Goal: Information Seeking & Learning: Learn about a topic

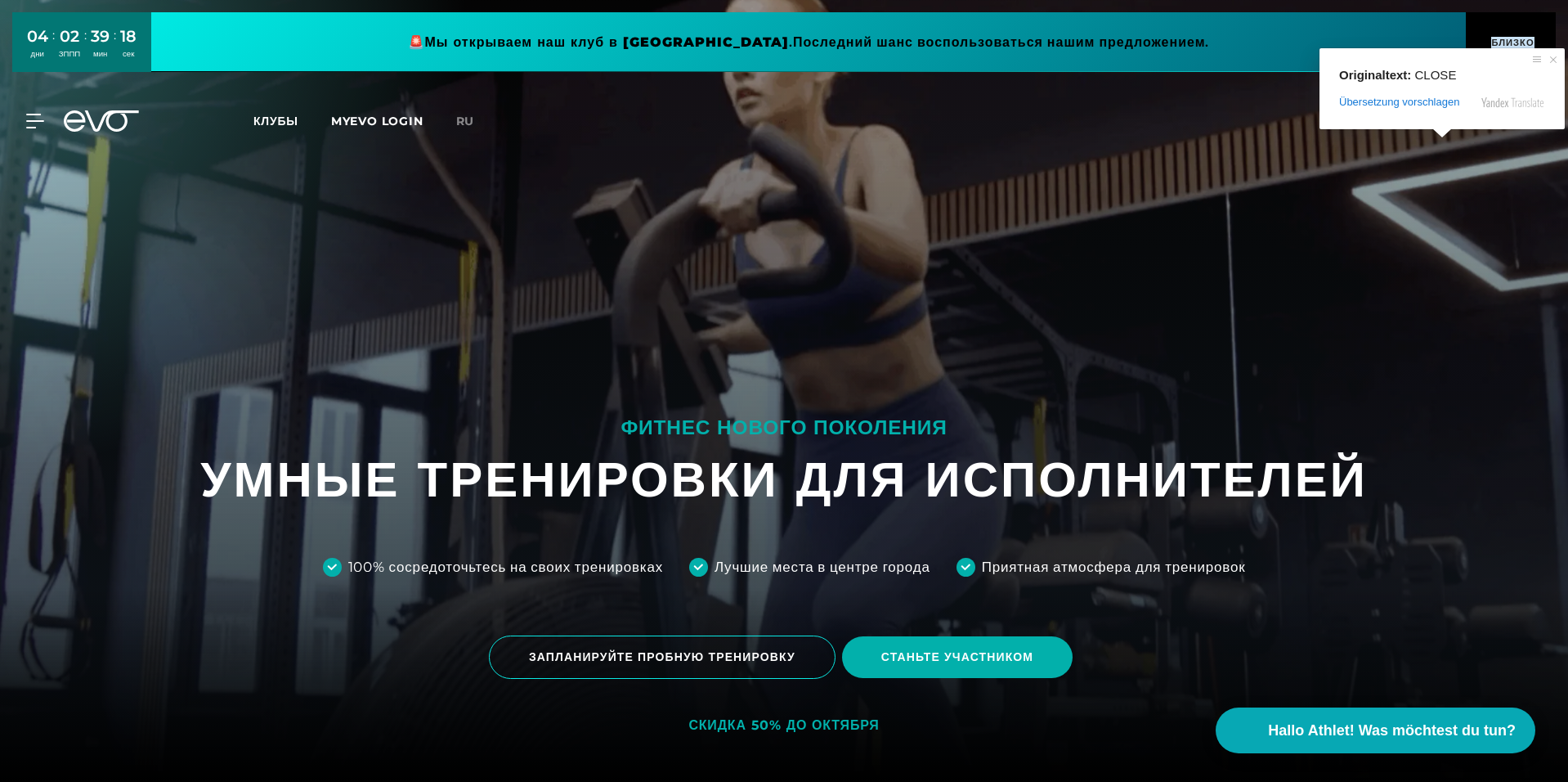
click at [1523, 45] on ya-tr-span "БЛИЗКО" at bounding box center [1512, 43] width 43 height 11
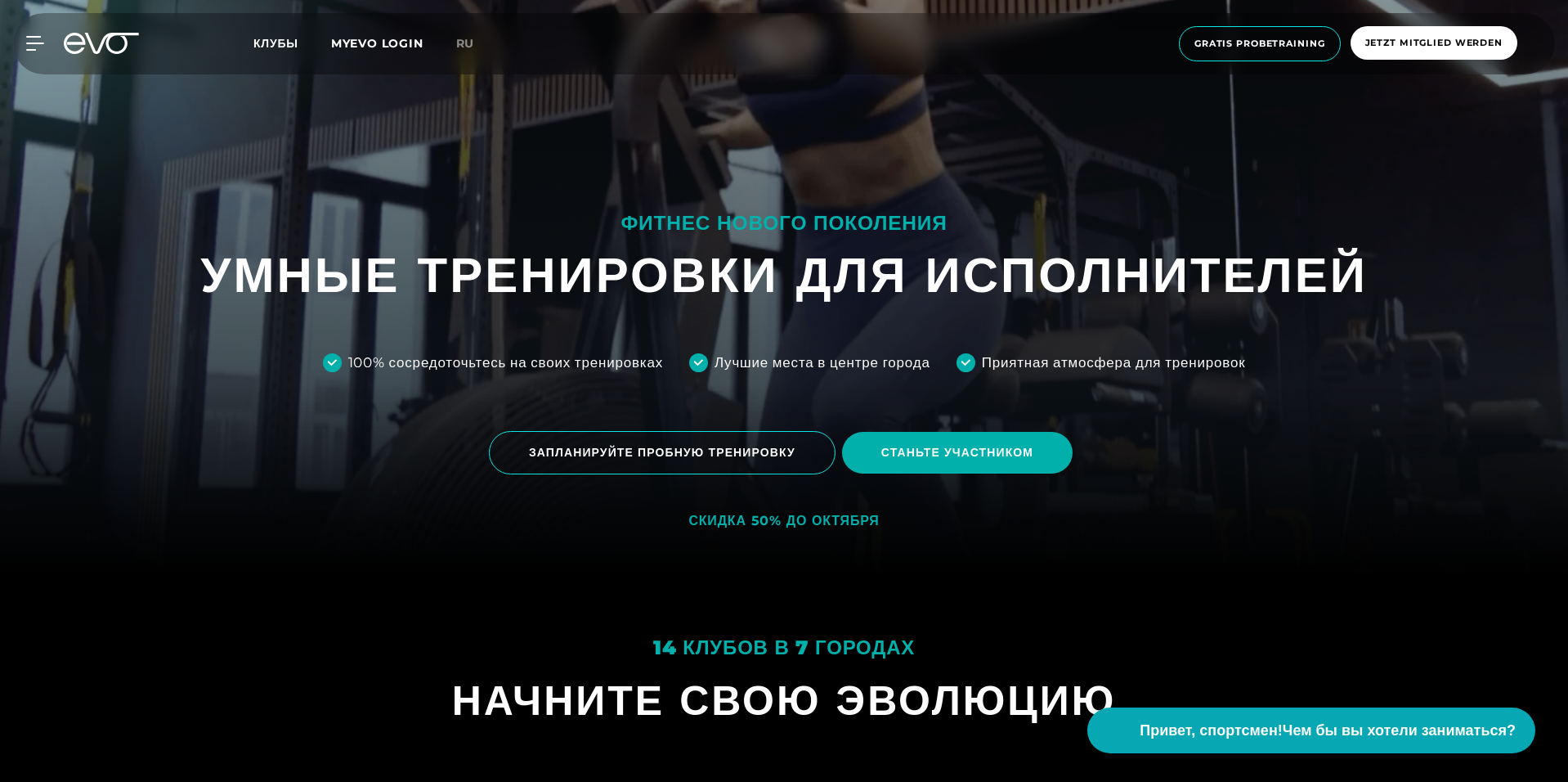
scroll to position [245, 0]
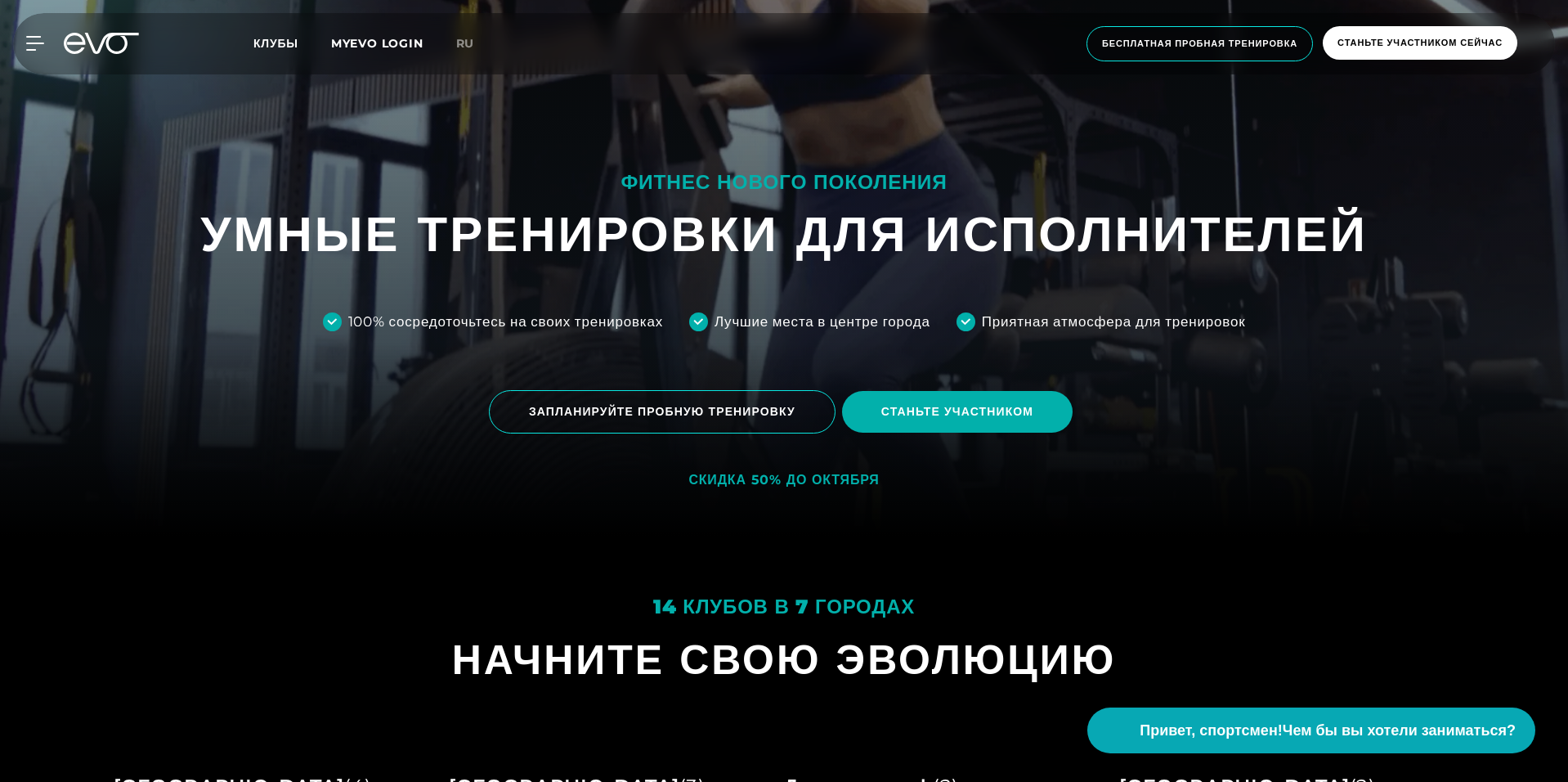
click at [216, 509] on div at bounding box center [784, 146] width 1568 height 782
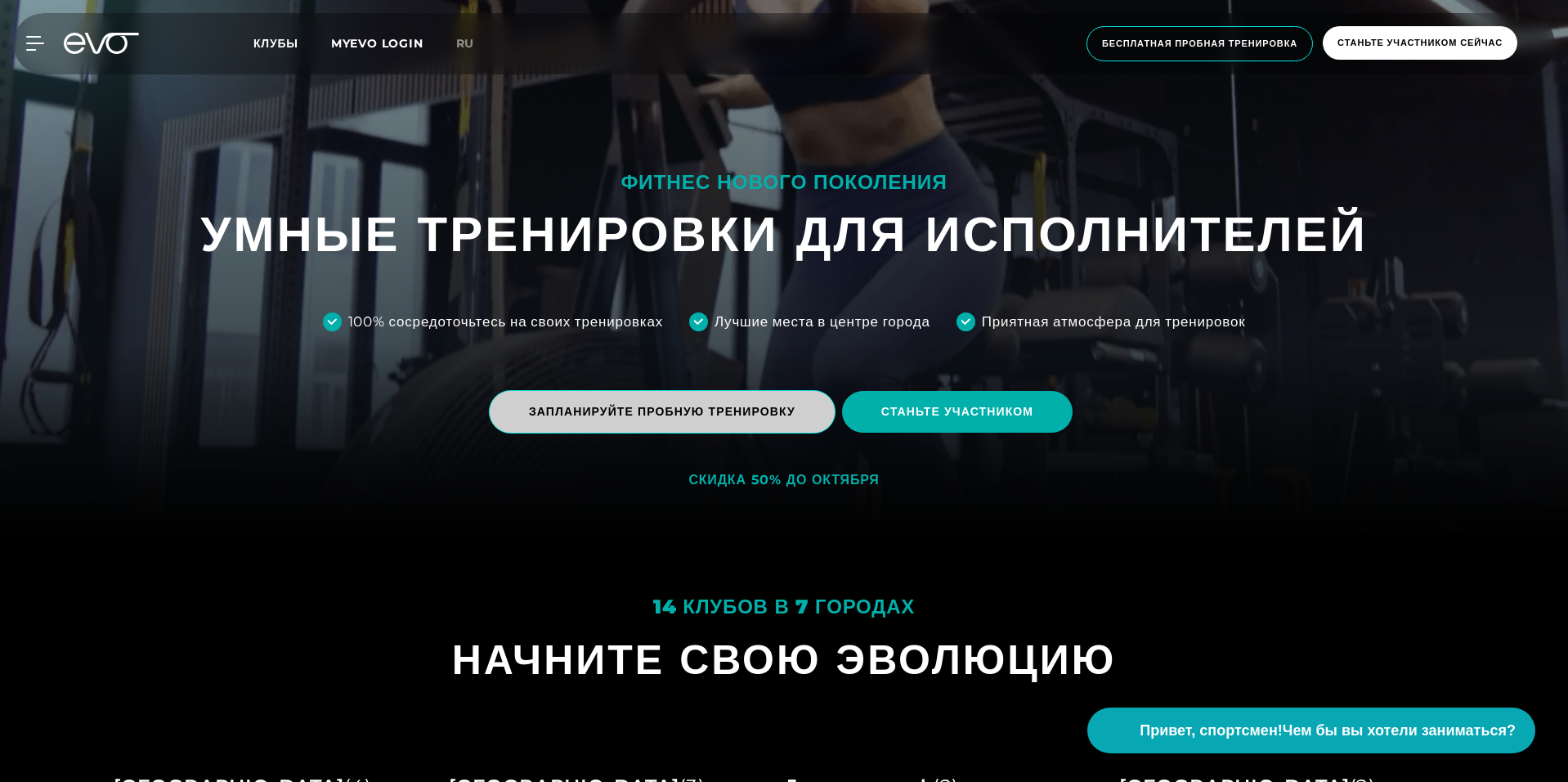
click at [562, 415] on ya-tr-span "ЗАПЛАНИРУЙТЕ ПРОБНУЮ ТРЕНИРОВКУ" at bounding box center [661, 411] width 266 height 15
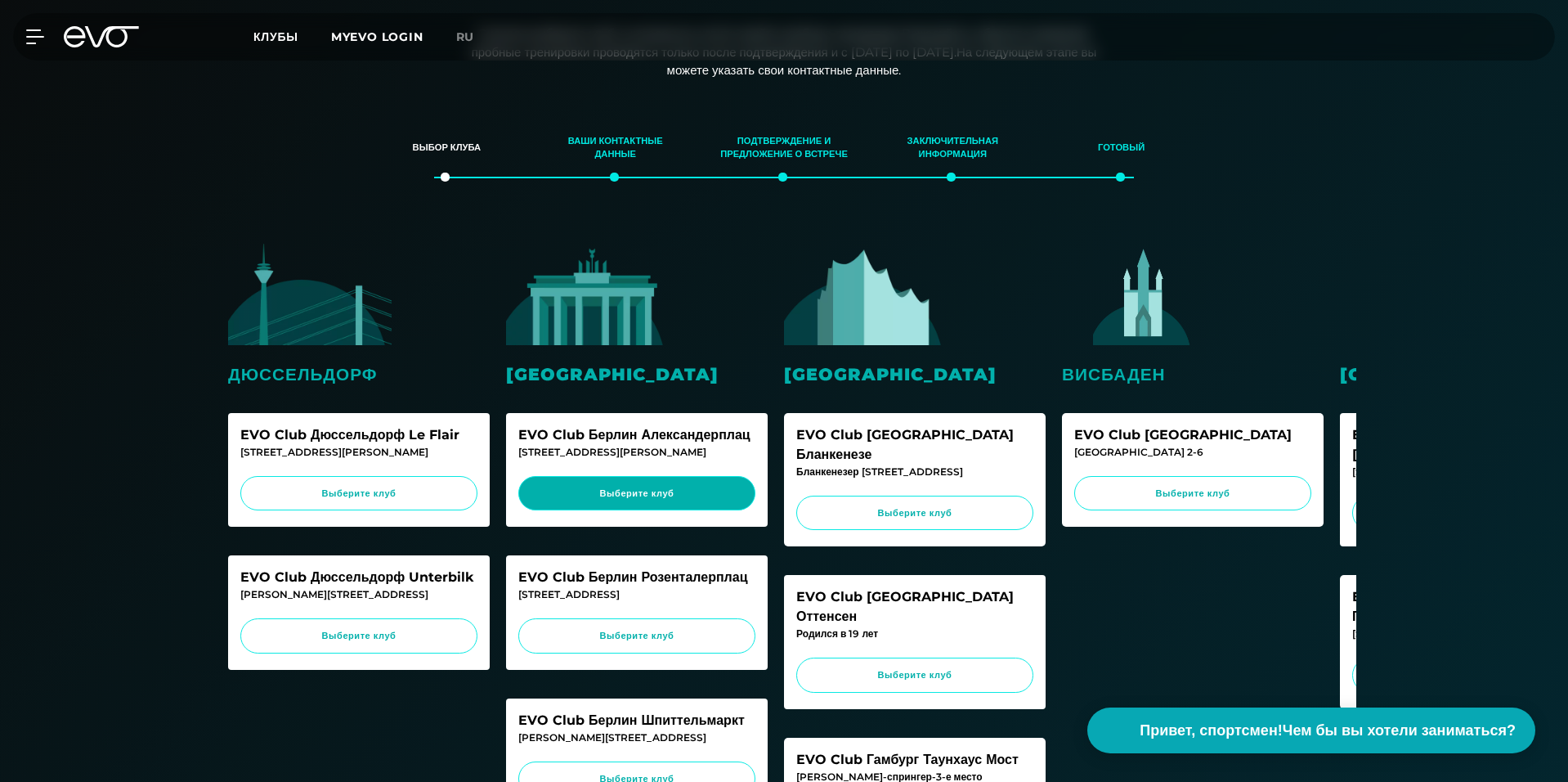
scroll to position [409, 0]
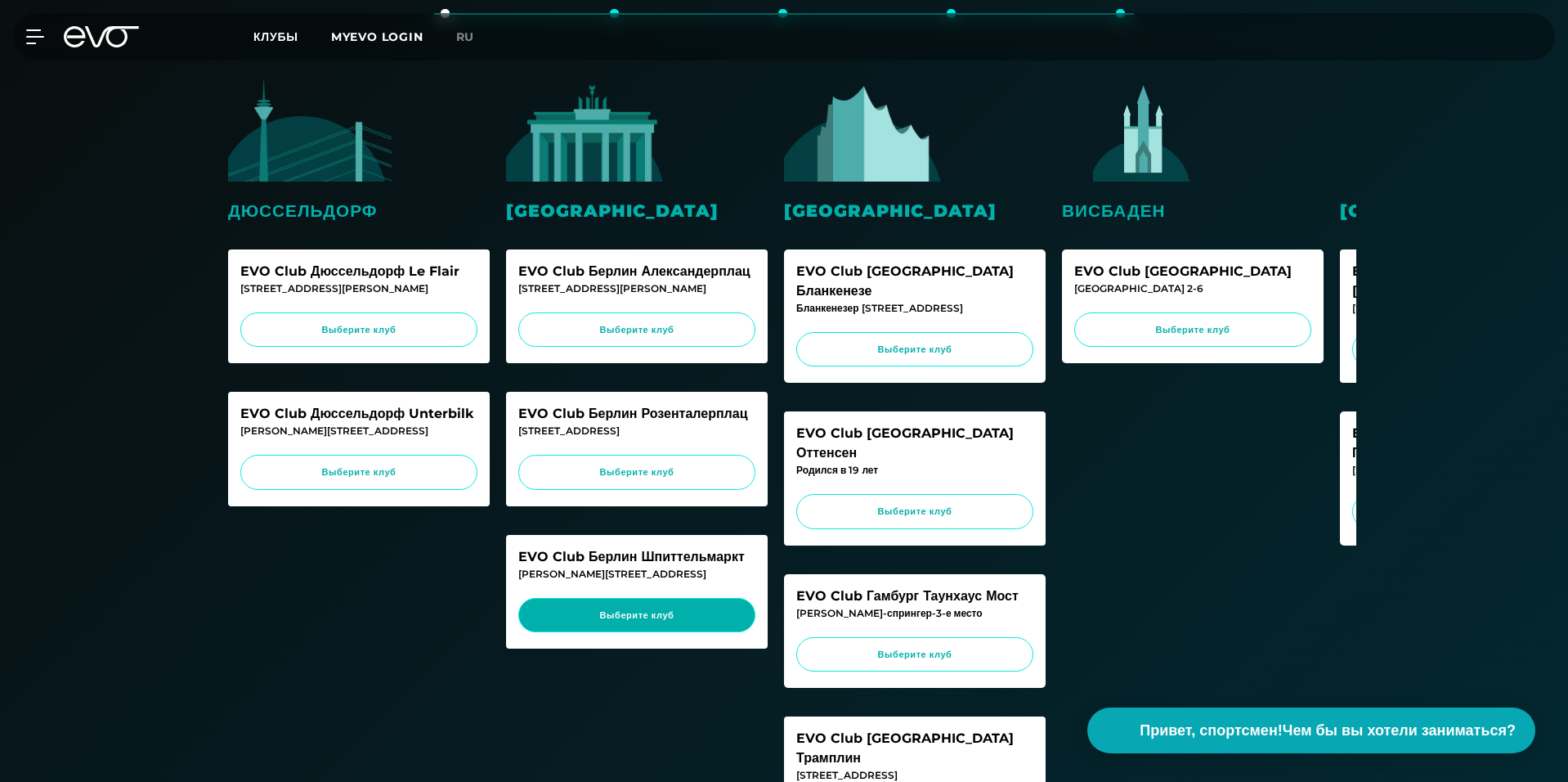
click at [629, 621] on ya-tr-span "Выберите клуб" at bounding box center [637, 615] width 74 height 11
click at [103, 39] on icon at bounding box center [101, 36] width 75 height 21
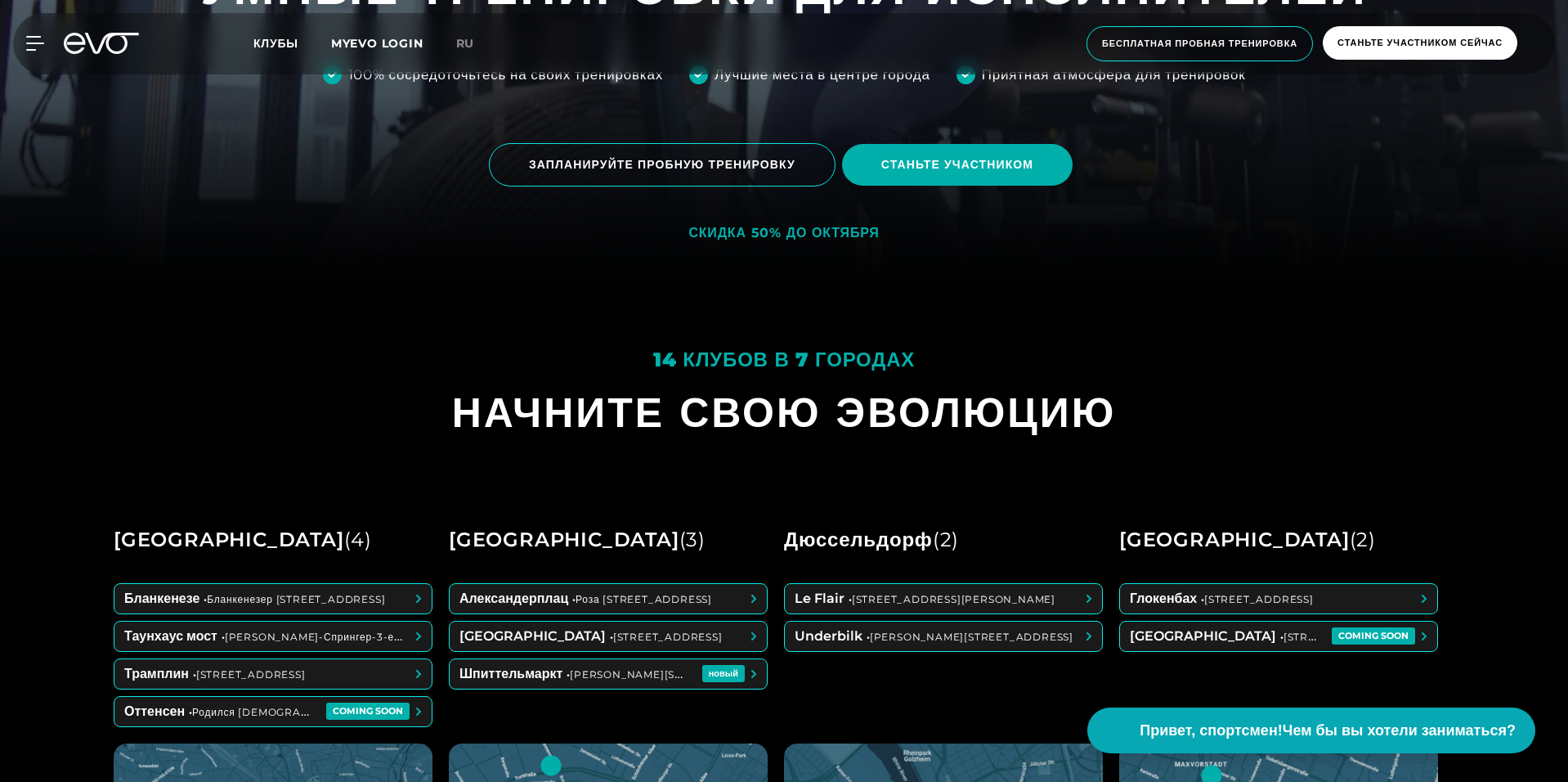
scroll to position [572, 0]
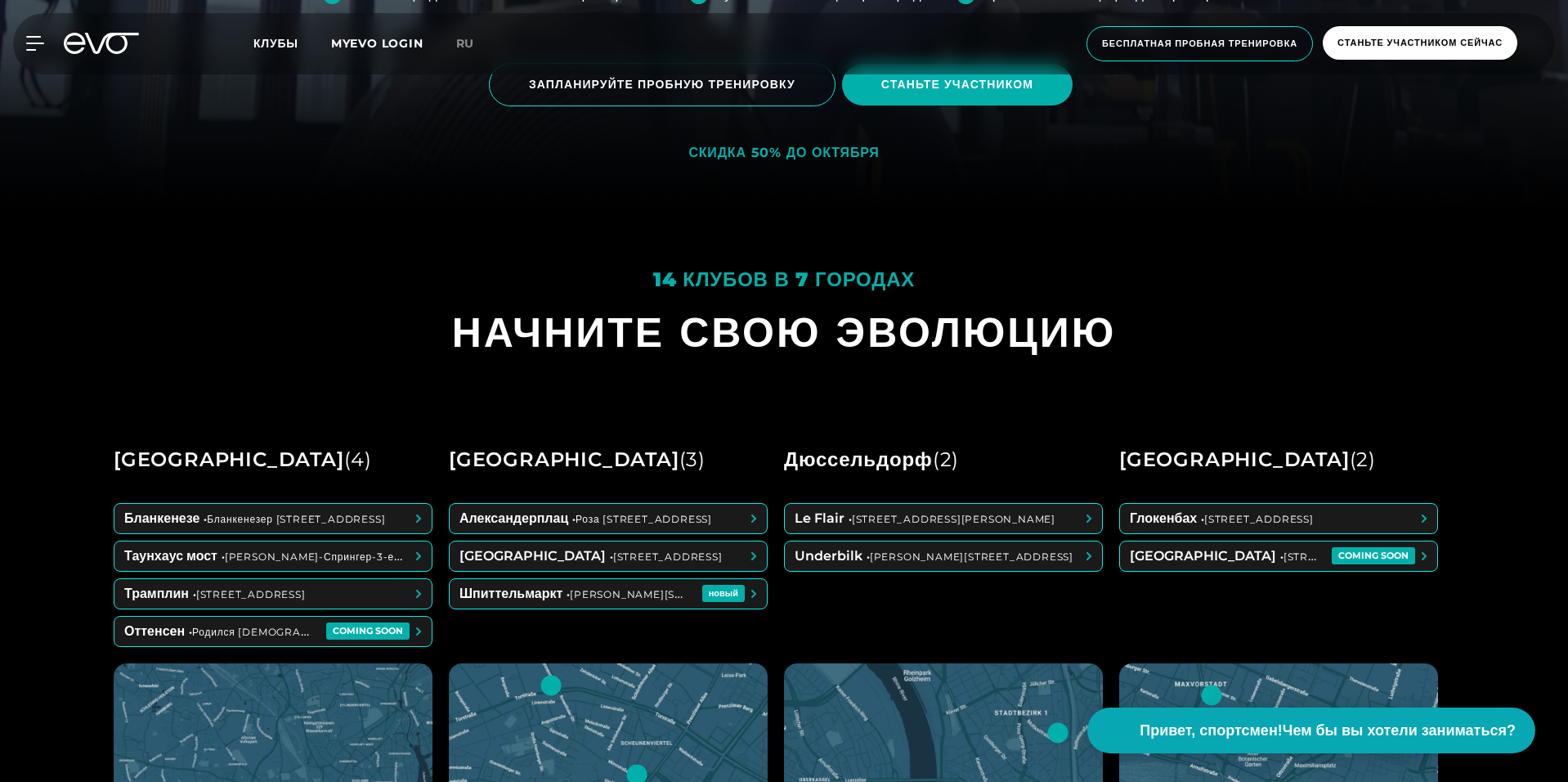
click at [30, 42] on icon at bounding box center [34, 44] width 18 height 15
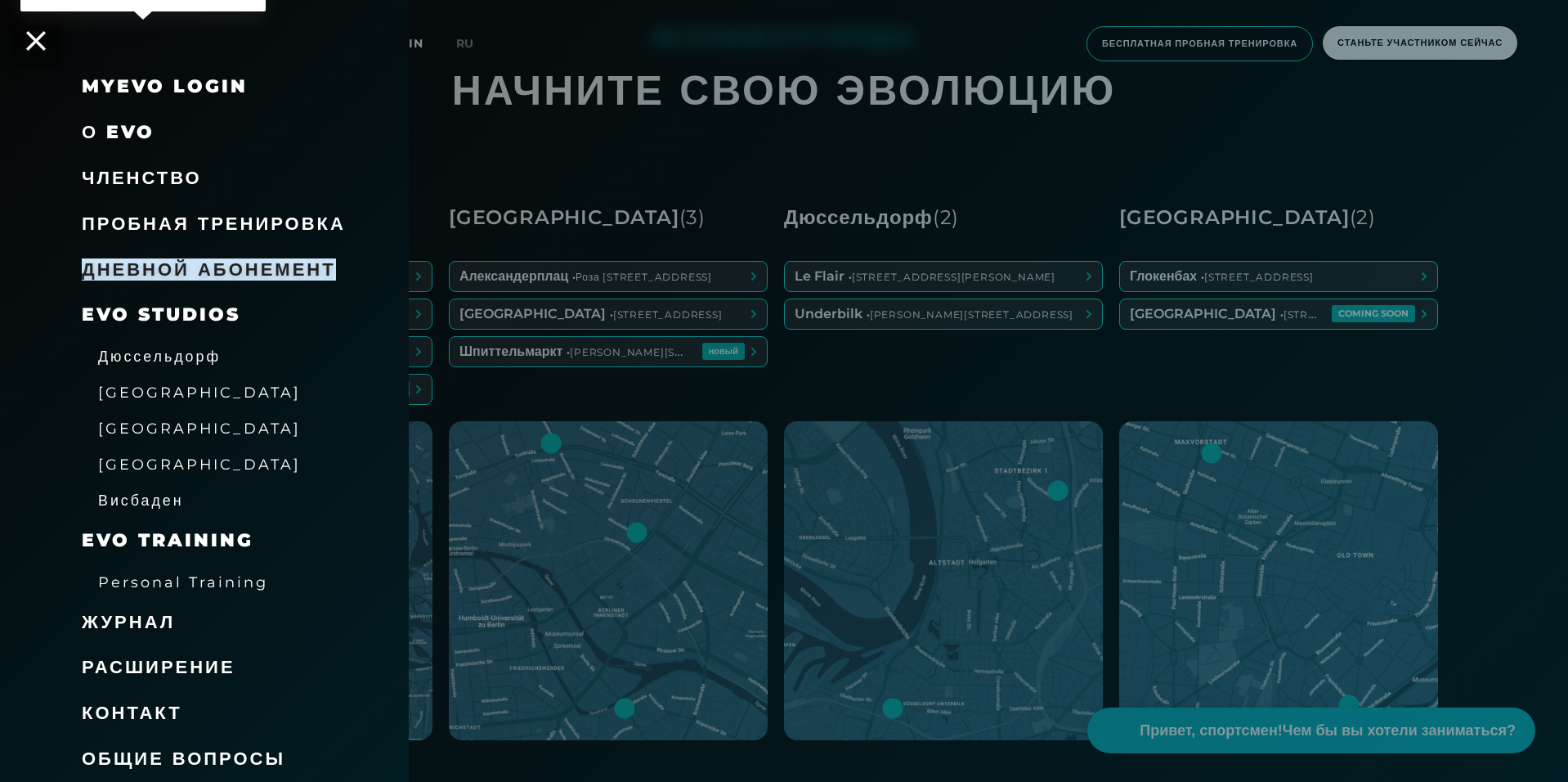
scroll to position [818, 0]
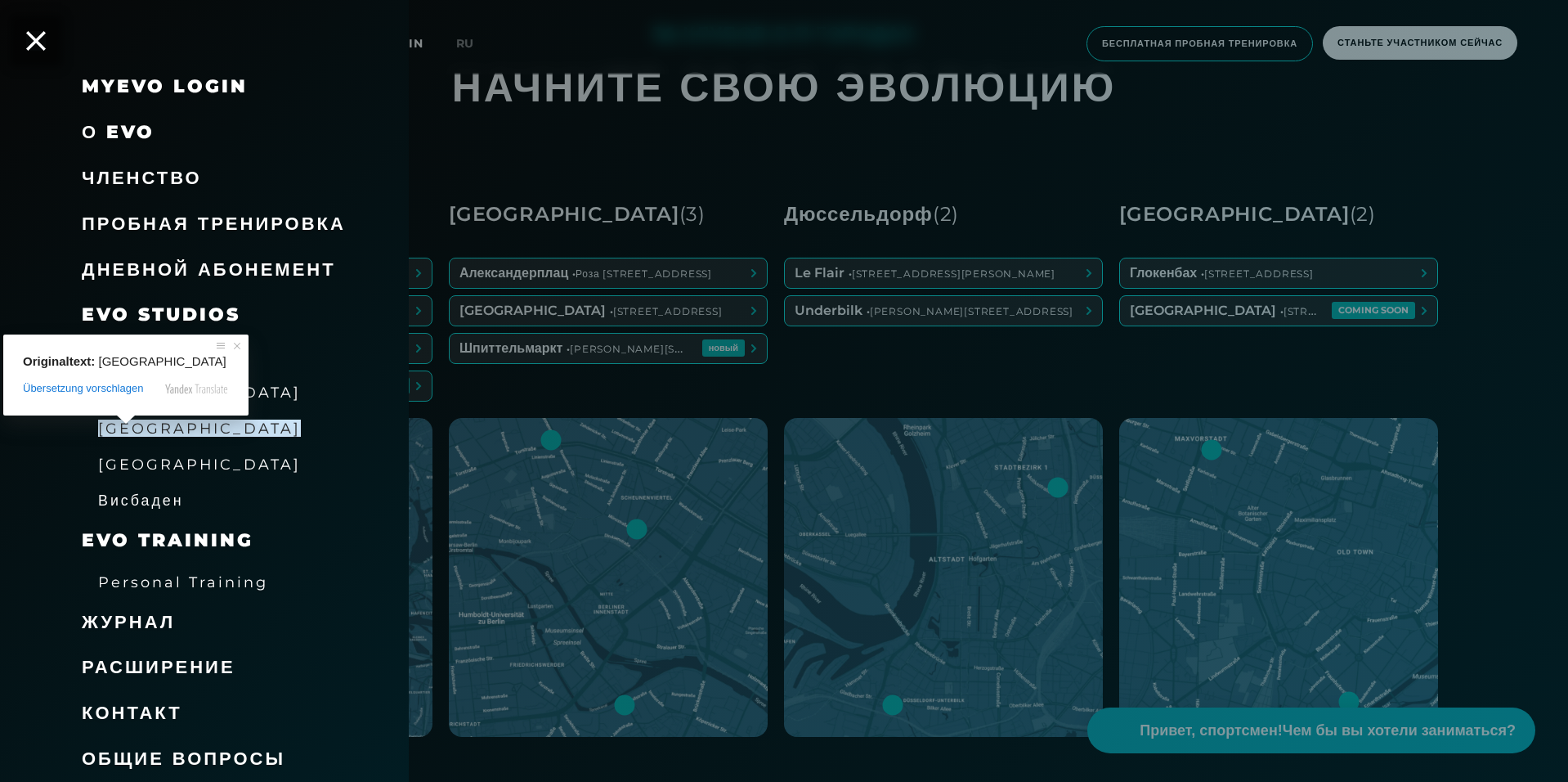
click at [259, 754] on ya-tr-span "Общие вопросы" at bounding box center [184, 759] width 204 height 22
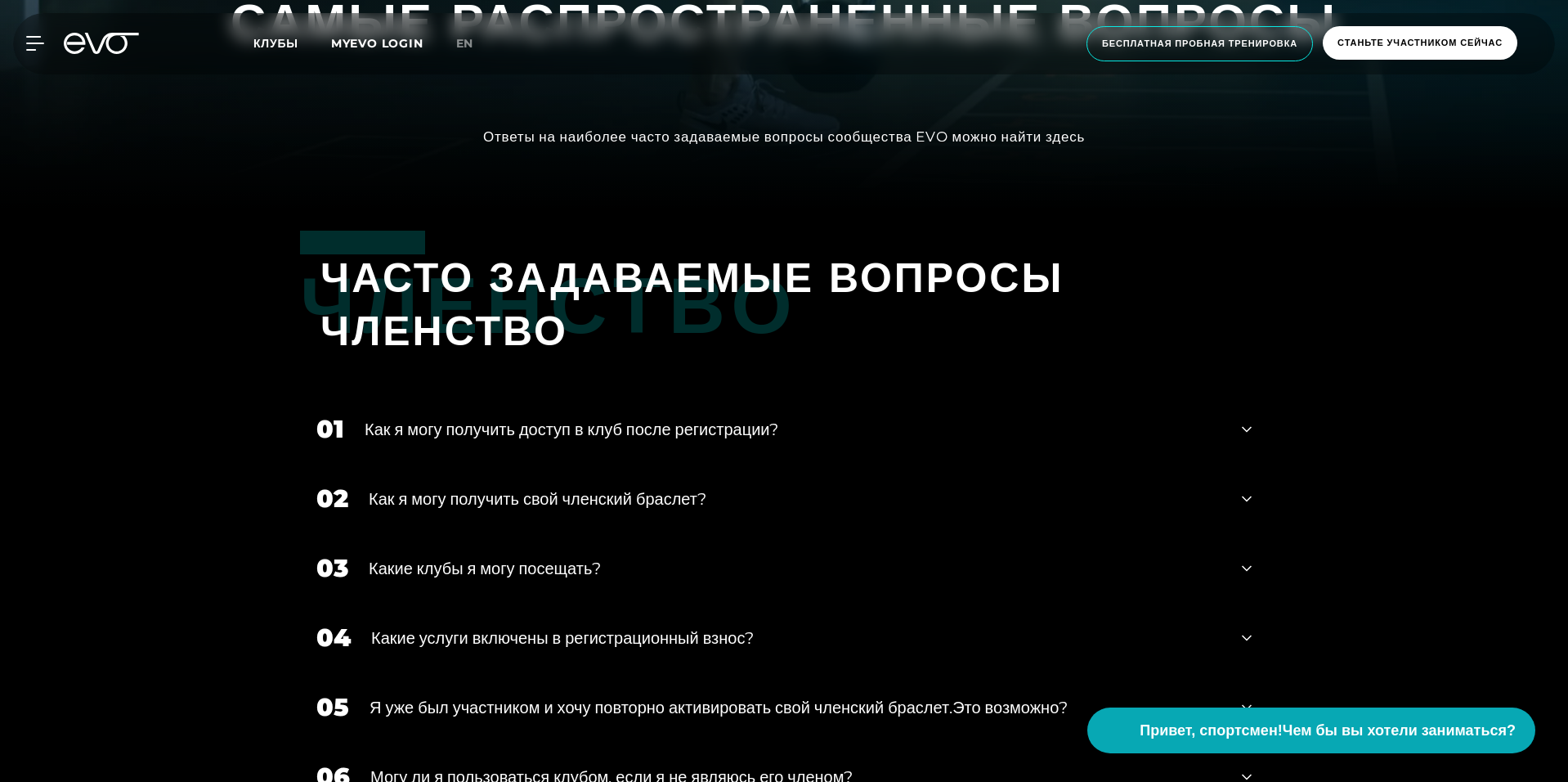
scroll to position [572, 0]
click at [800, 428] on div "Как я могу получить доступ в клуб после регистрации?" at bounding box center [793, 429] width 857 height 24
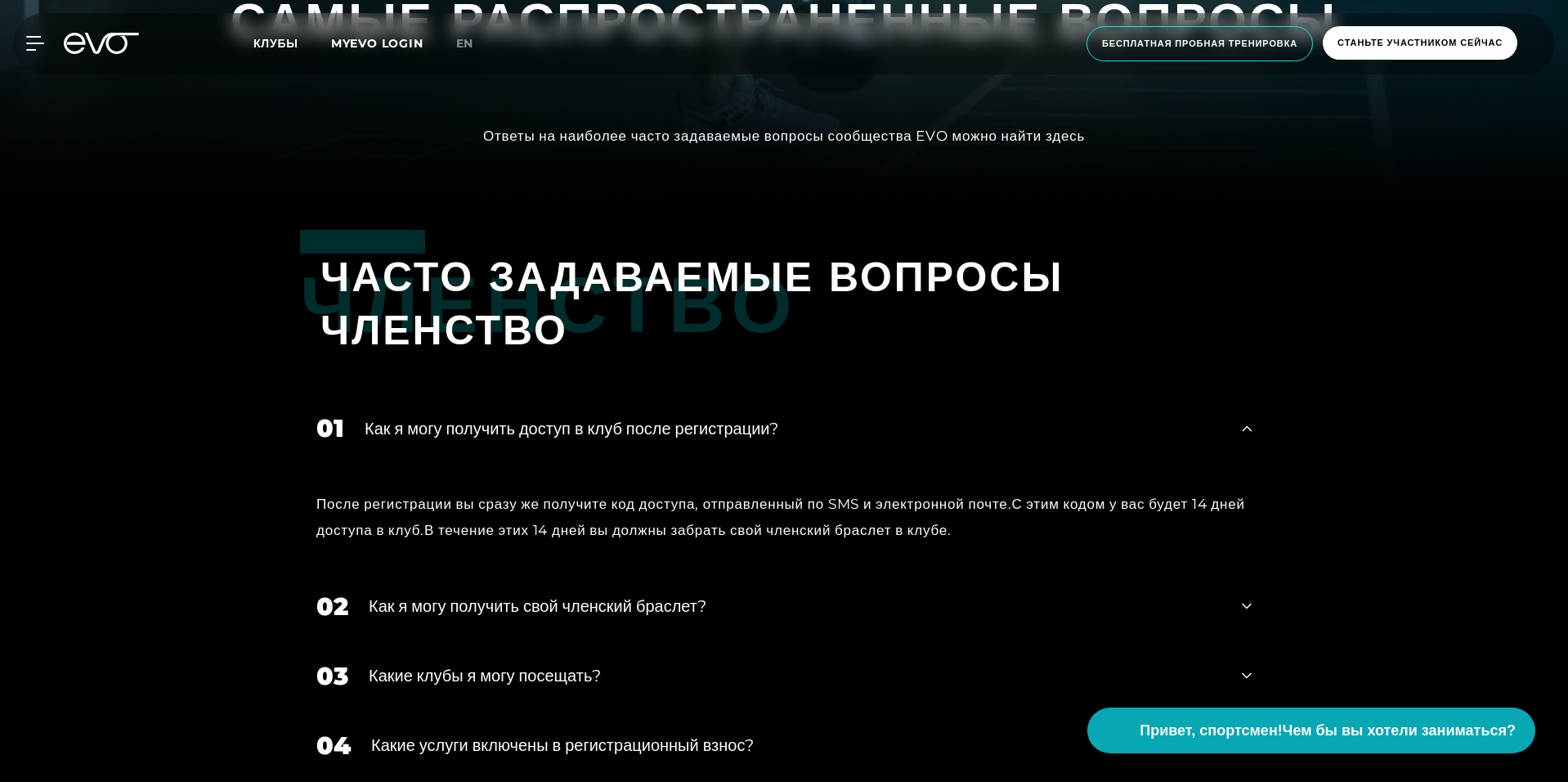
click at [800, 428] on div "Как я могу получить доступ в клуб после регистрации?" at bounding box center [793, 429] width 857 height 24
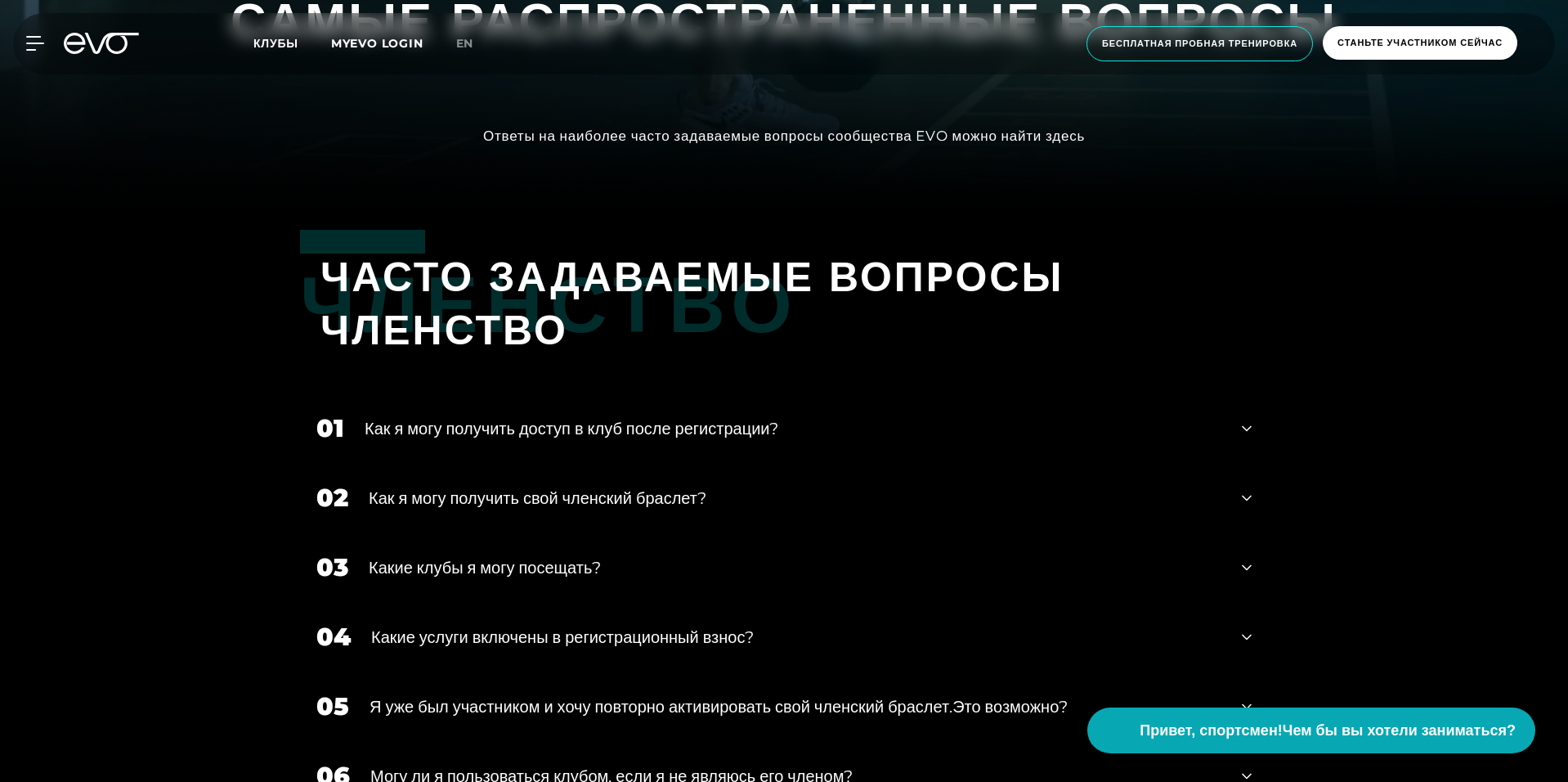
click at [807, 492] on div "Как я могу получить свой членский браслет?" at bounding box center [795, 498] width 852 height 24
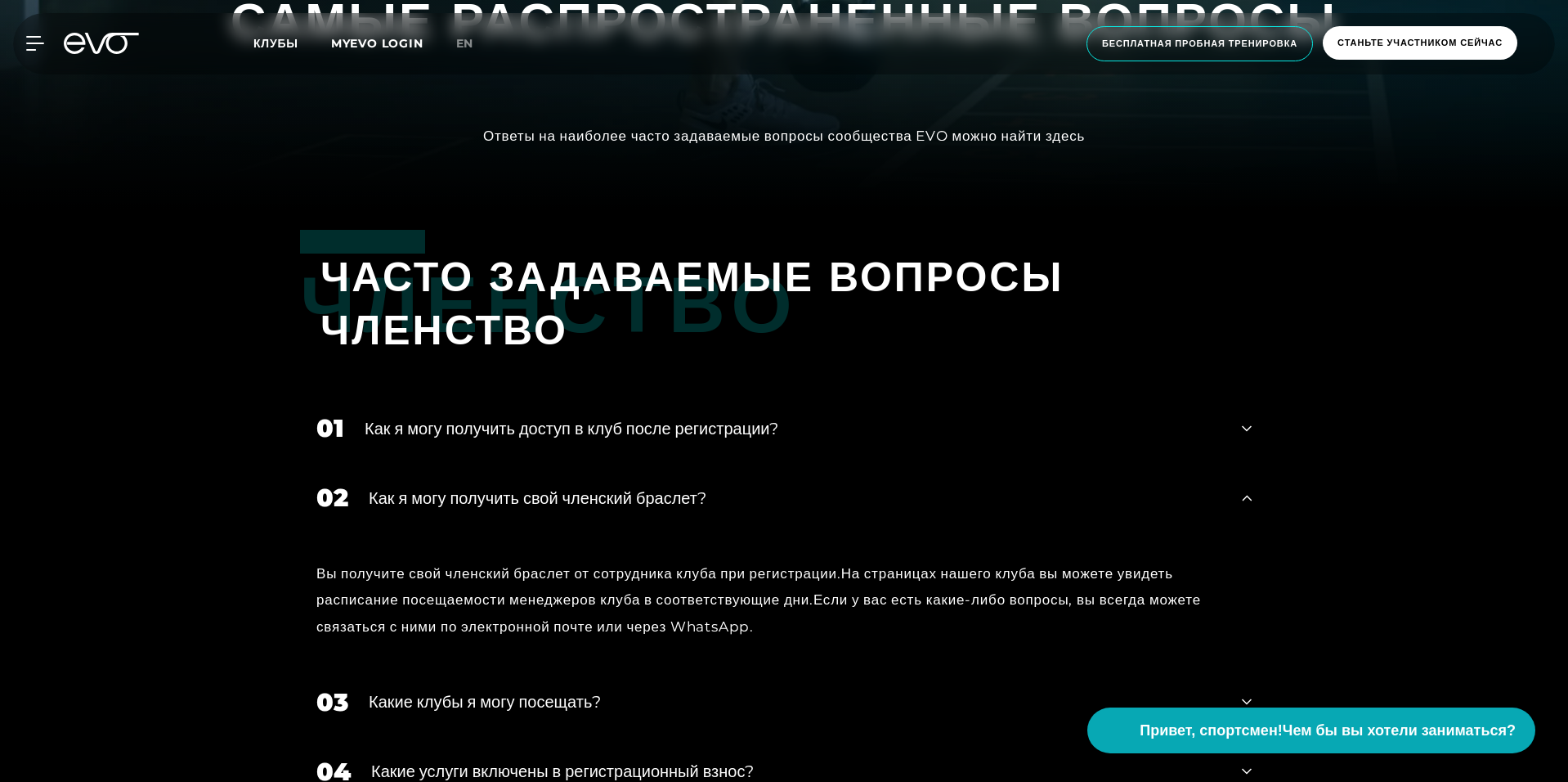
click at [807, 492] on div "Как я могу получить свой членский браслет?" at bounding box center [795, 498] width 852 height 24
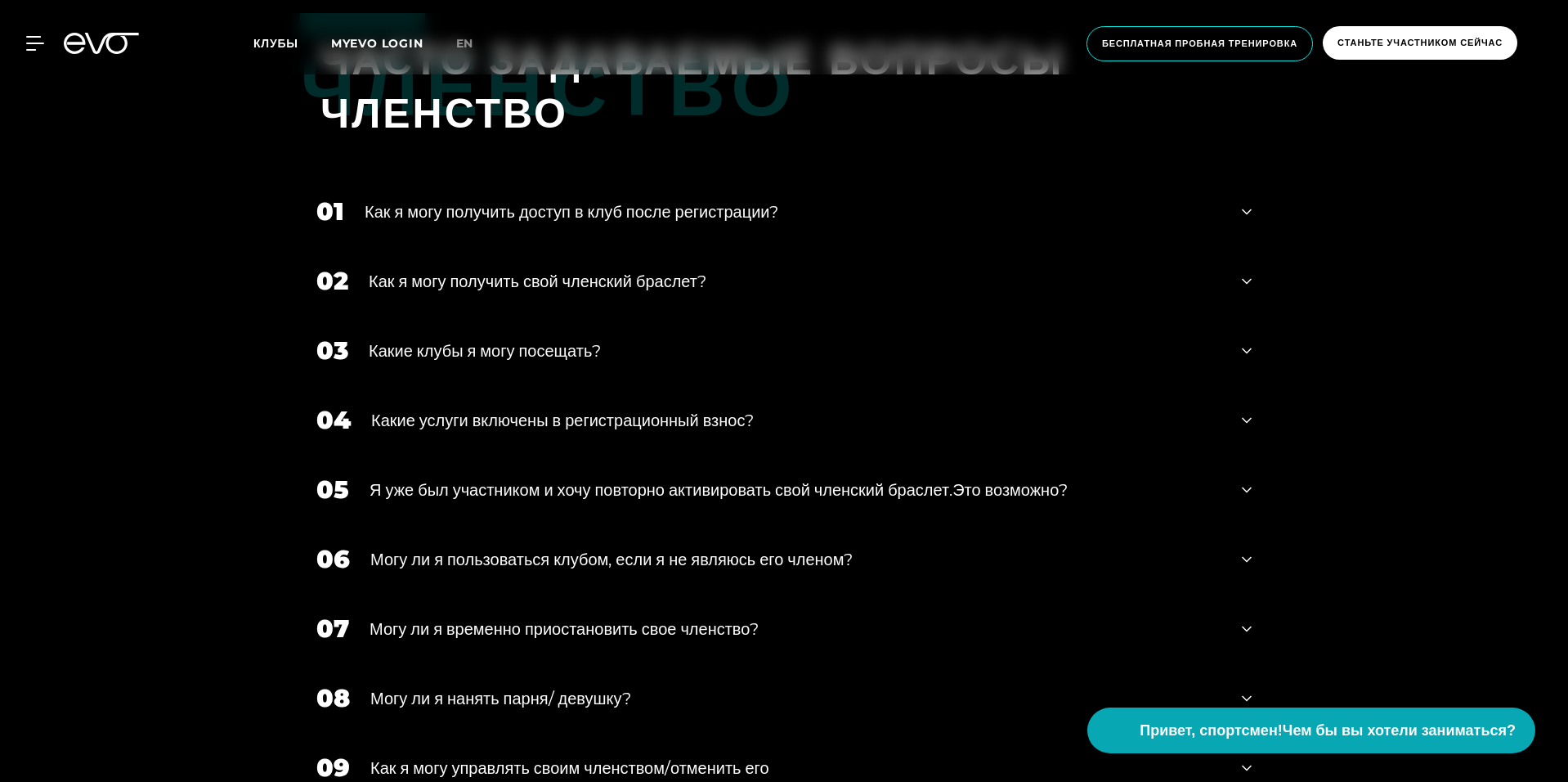
scroll to position [818, 0]
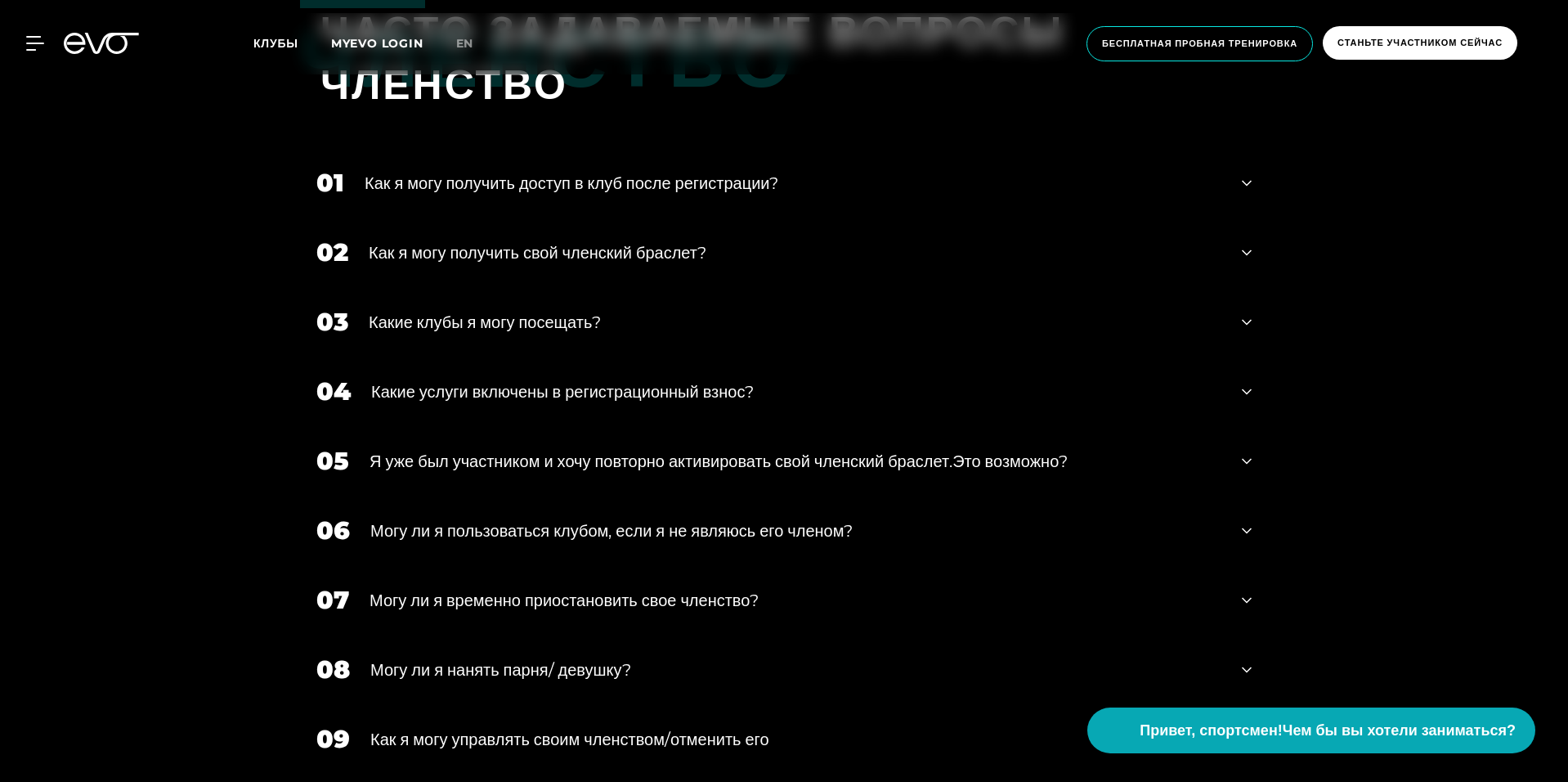
click at [640, 308] on div "03 Какие клубы я могу посещать?" at bounding box center [784, 321] width 968 height 70
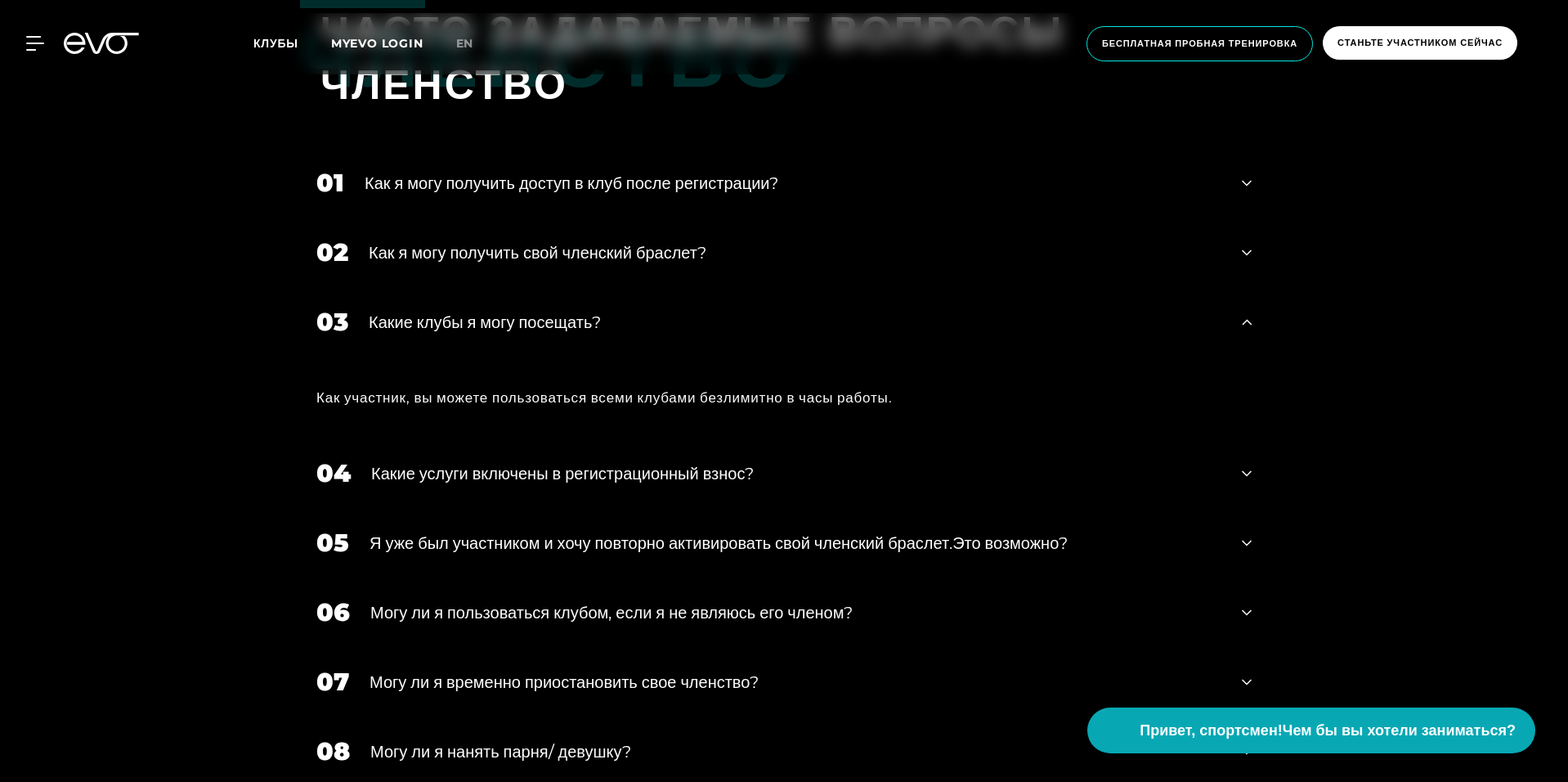
scroll to position [900, 0]
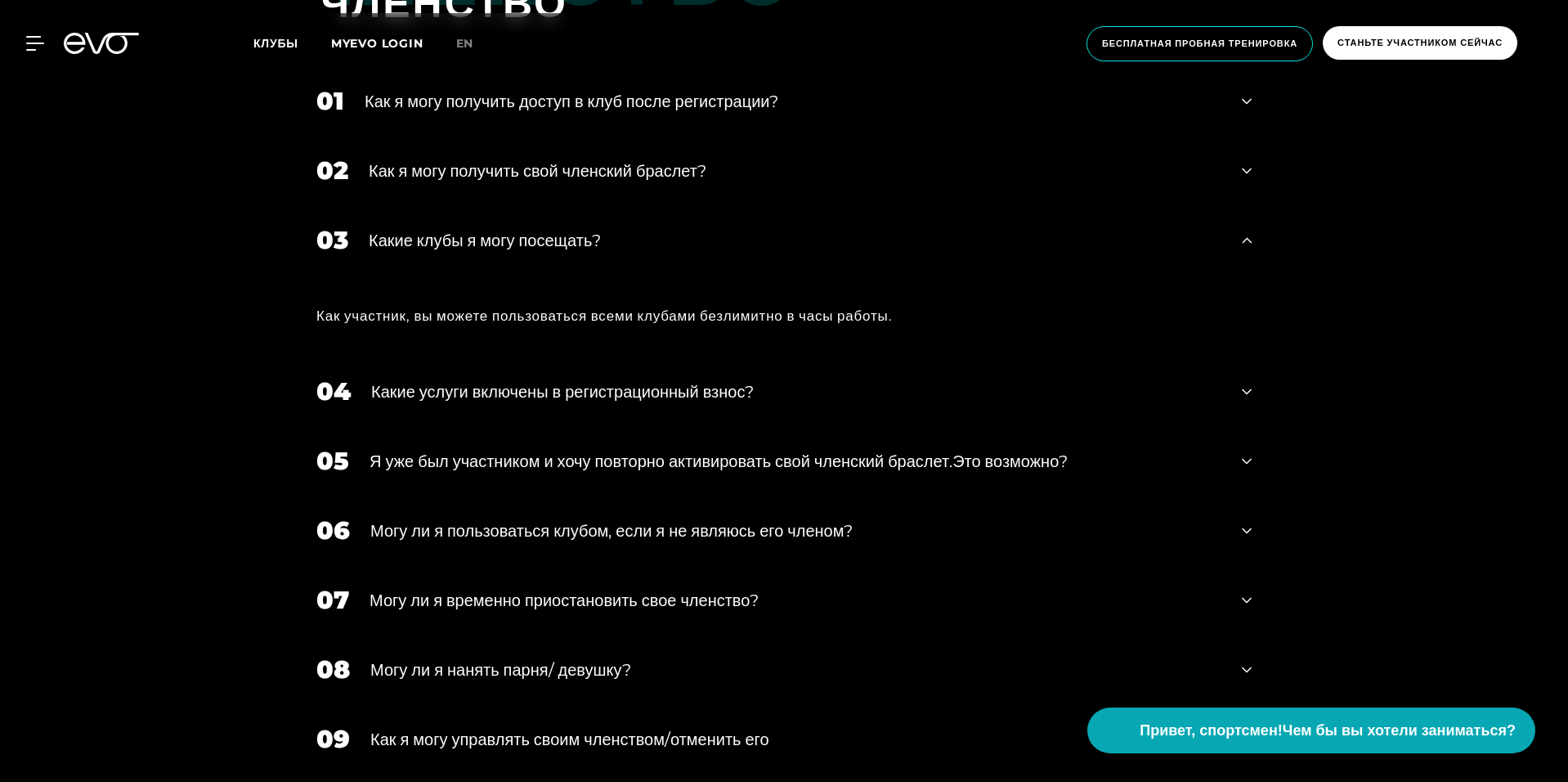
click at [742, 380] on div "04 Какие услуги включены в регистрационный взнос?" at bounding box center [784, 391] width 968 height 70
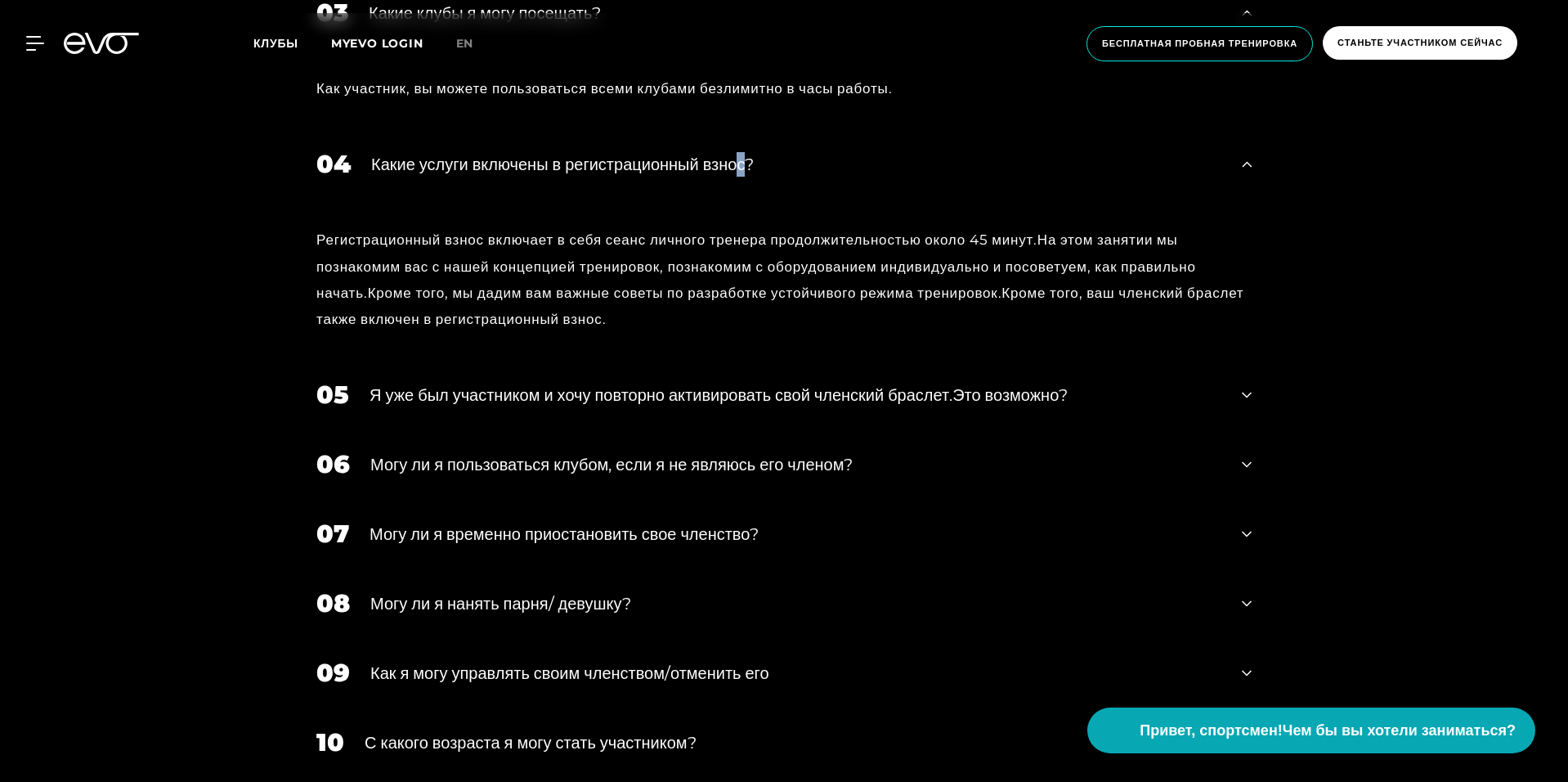
scroll to position [1145, 0]
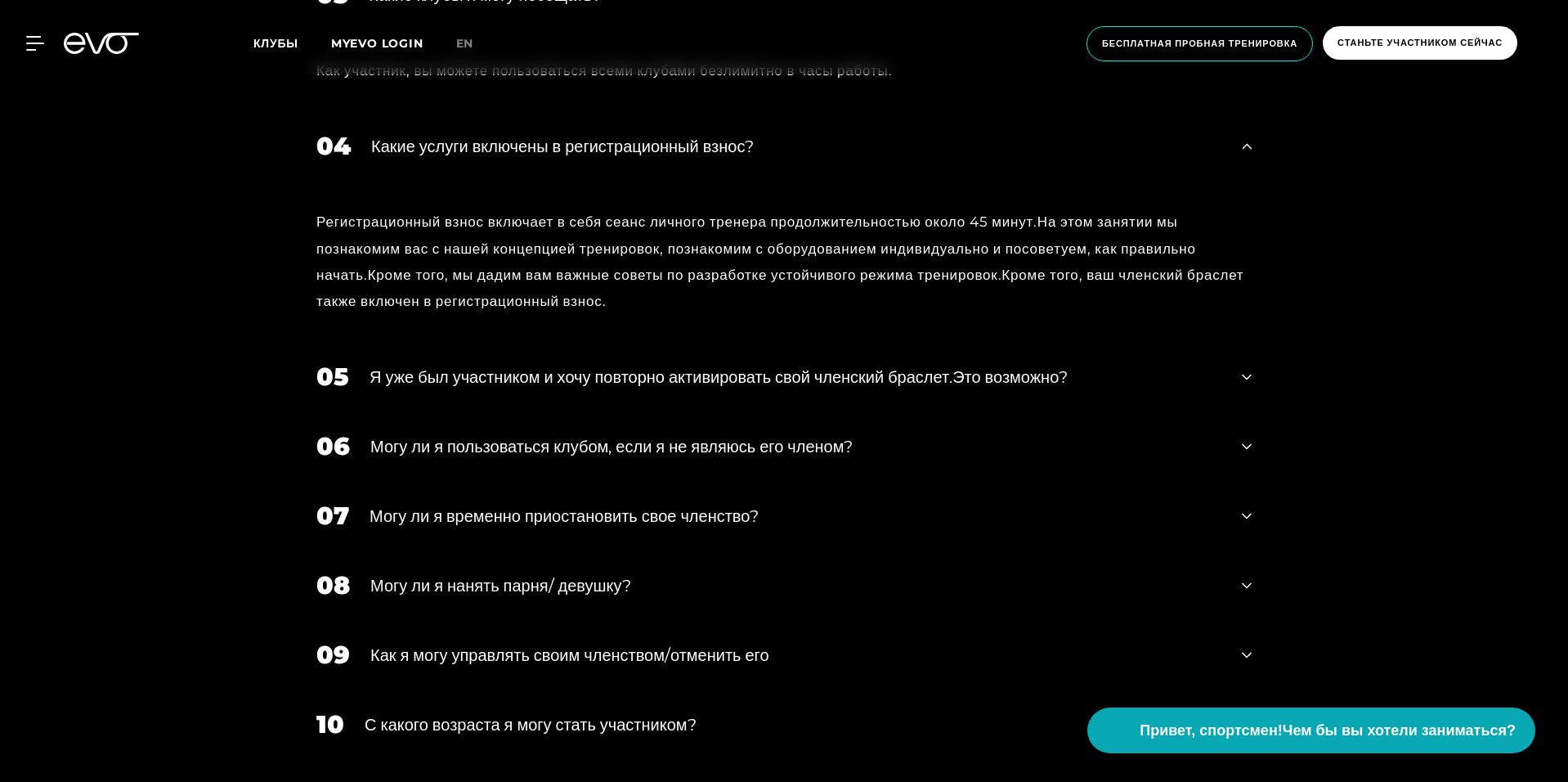
click at [719, 511] on ya-tr-span "Могу ли я временно приостановить свое членство?" at bounding box center [564, 516] width 389 height 19
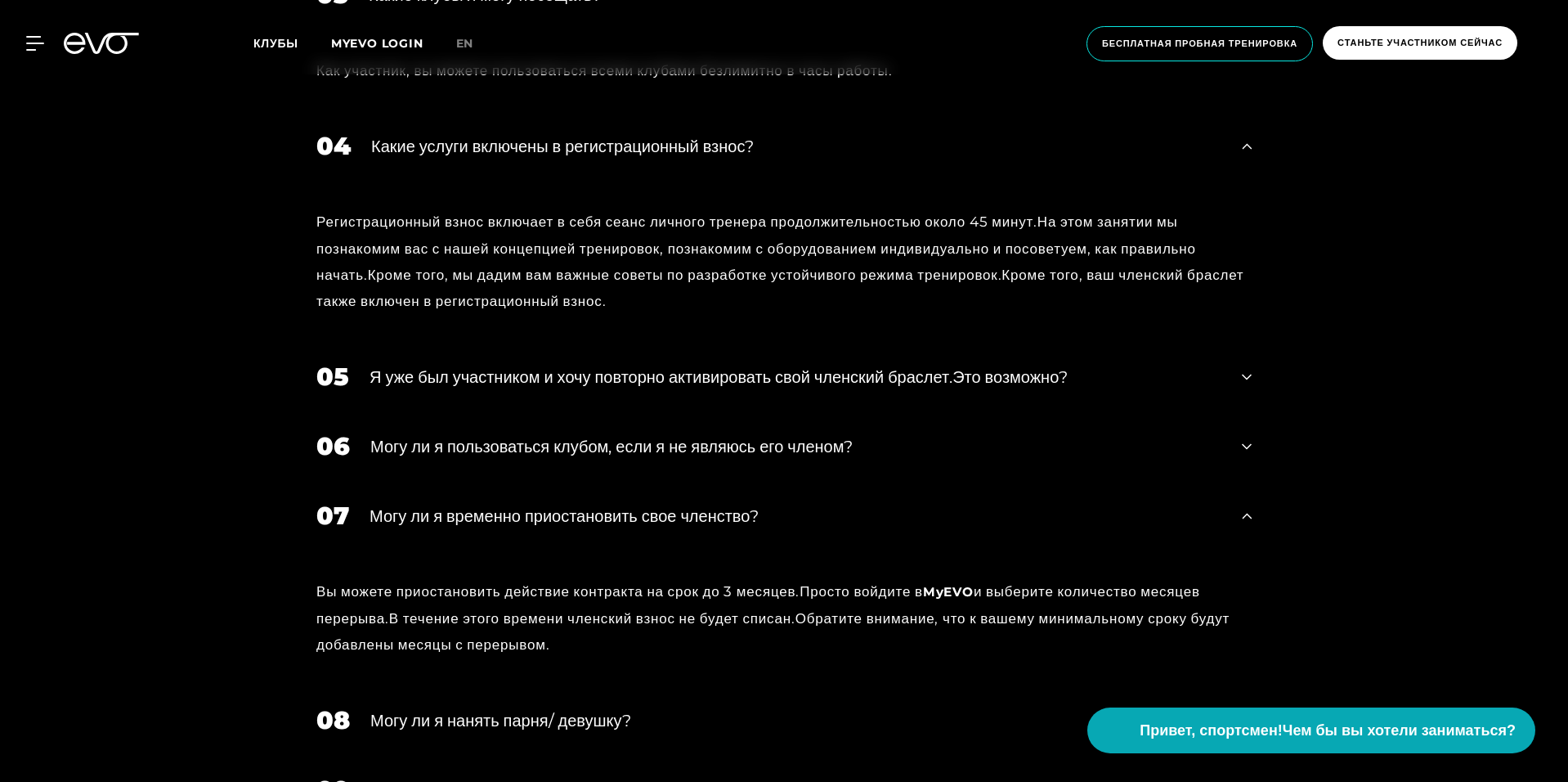
click at [1421, 385] on div "Членство ЧАСТО ЗАДАВАЕМЫЕ ВОПРОСЫ ЧЛЕНСТВО 01 Как я могу получить доступ в клуб…" at bounding box center [784, 455] width 1568 height 1596
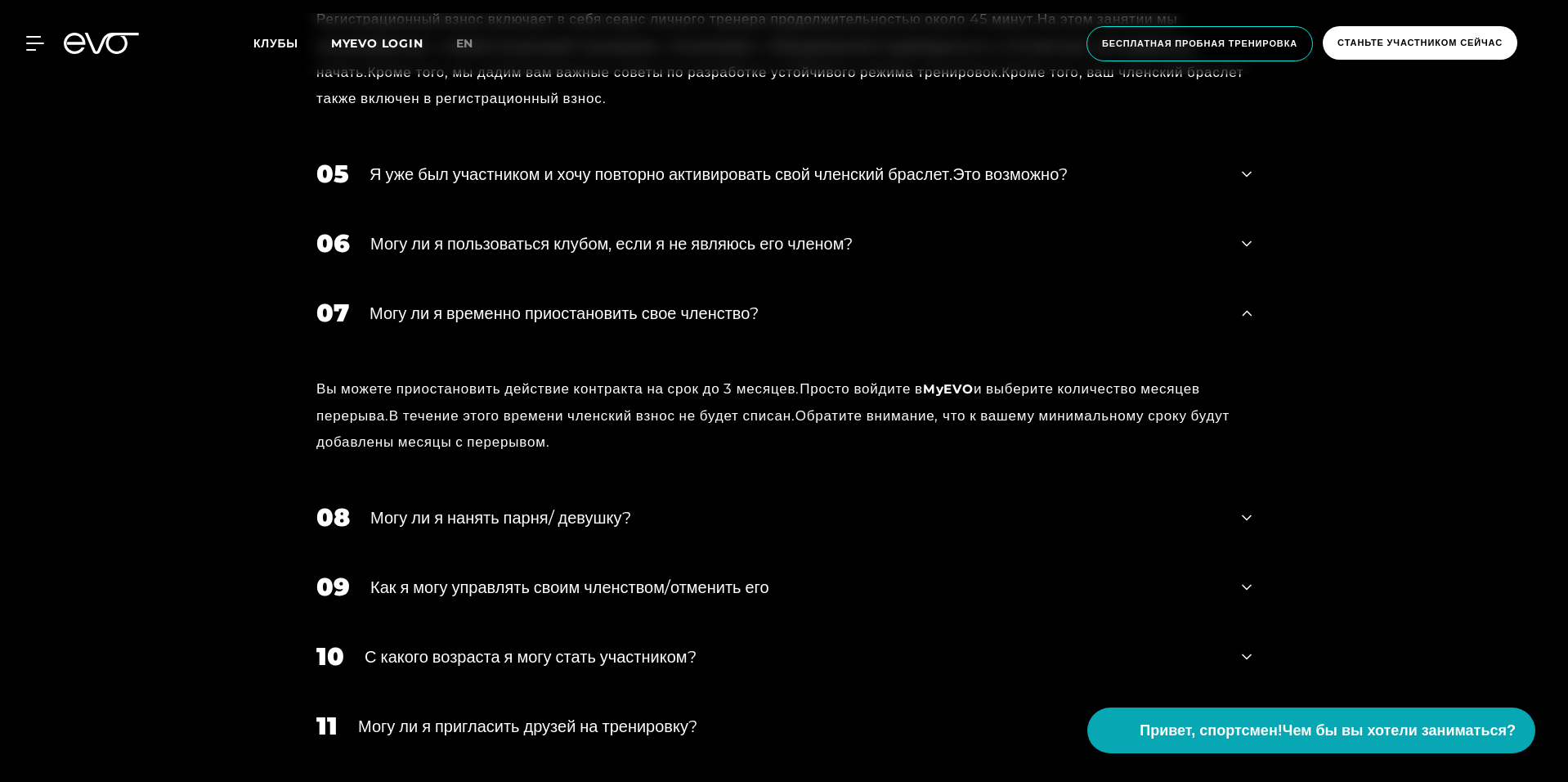
scroll to position [1391, 0]
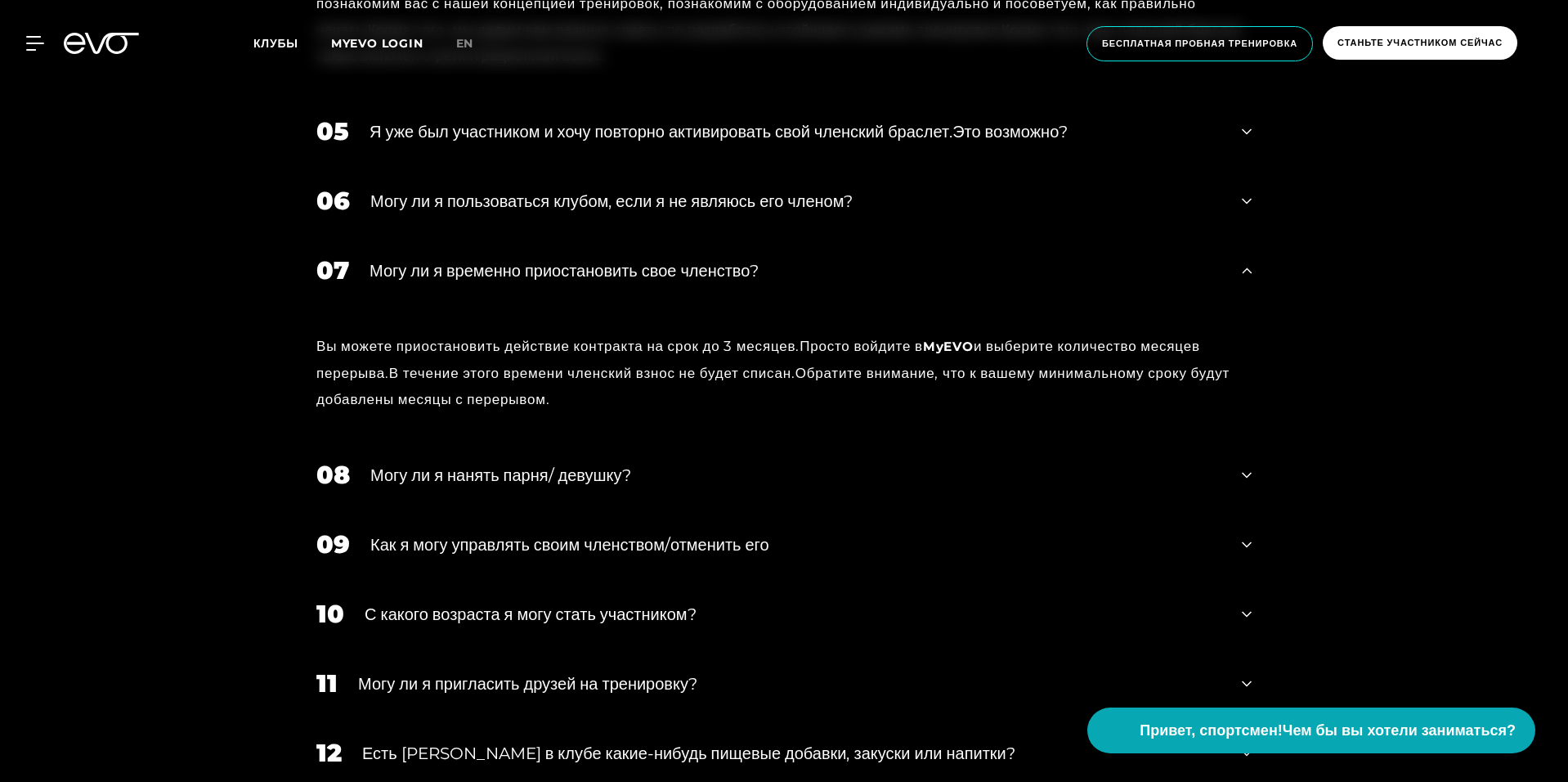
click at [714, 542] on ya-tr-span "Как я могу управлять своим членством/отменить его" at bounding box center [569, 545] width 399 height 19
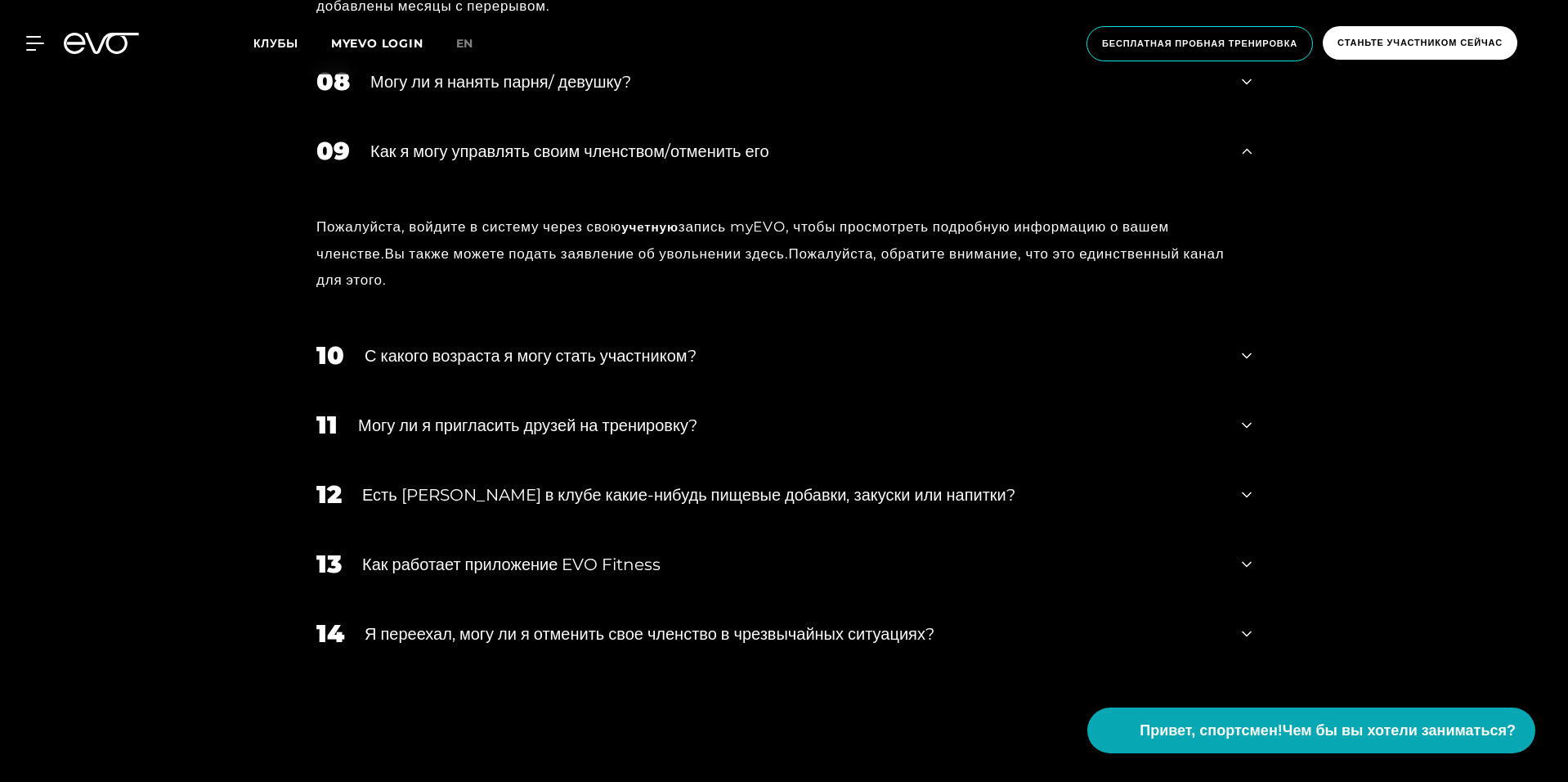
scroll to position [1799, 0]
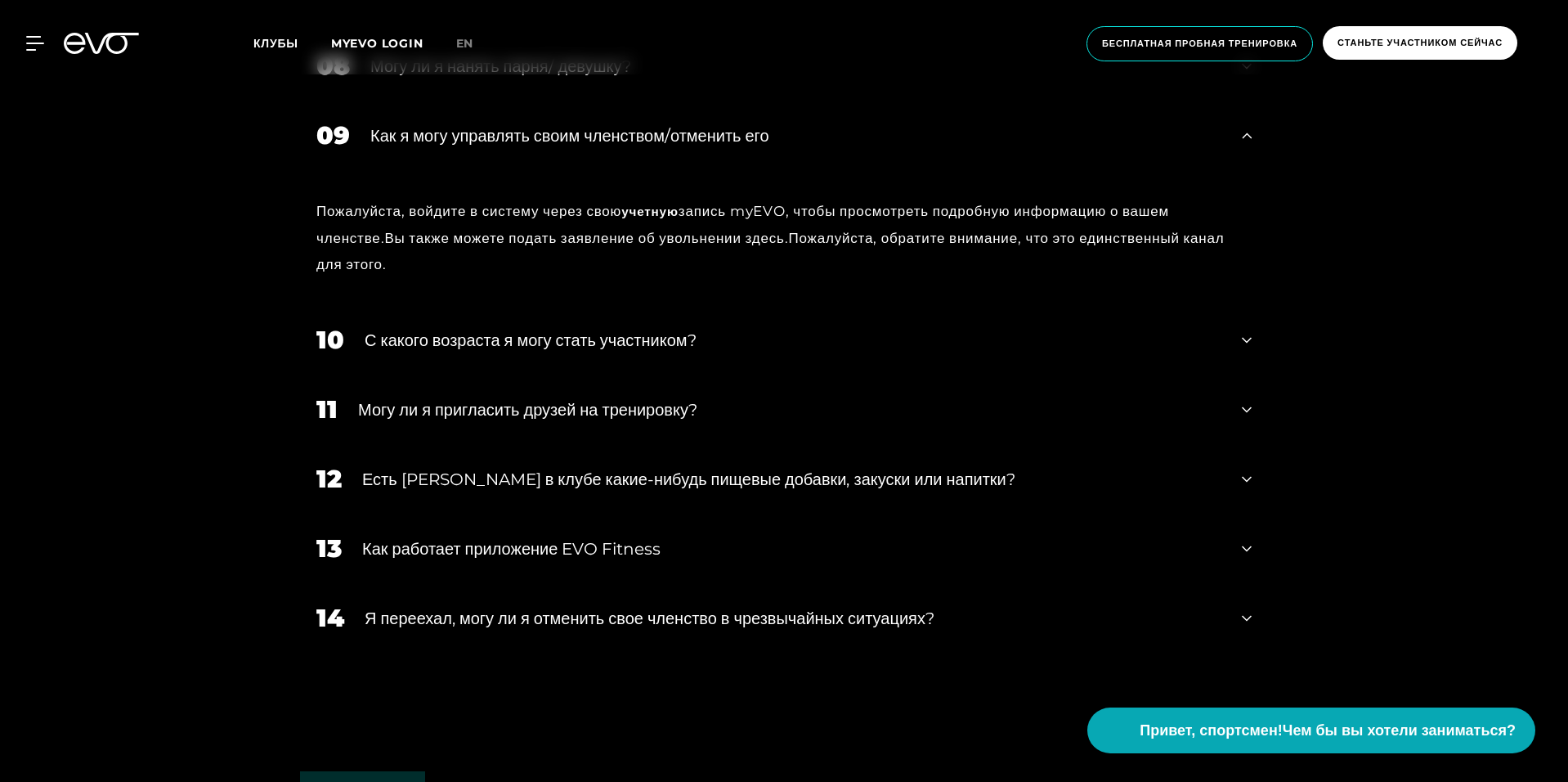
click at [447, 486] on ya-tr-span "Есть [PERSON_NAME] в клубе какие-нибудь пищевые добавки, закуски или напитки?" at bounding box center [689, 479] width 653 height 19
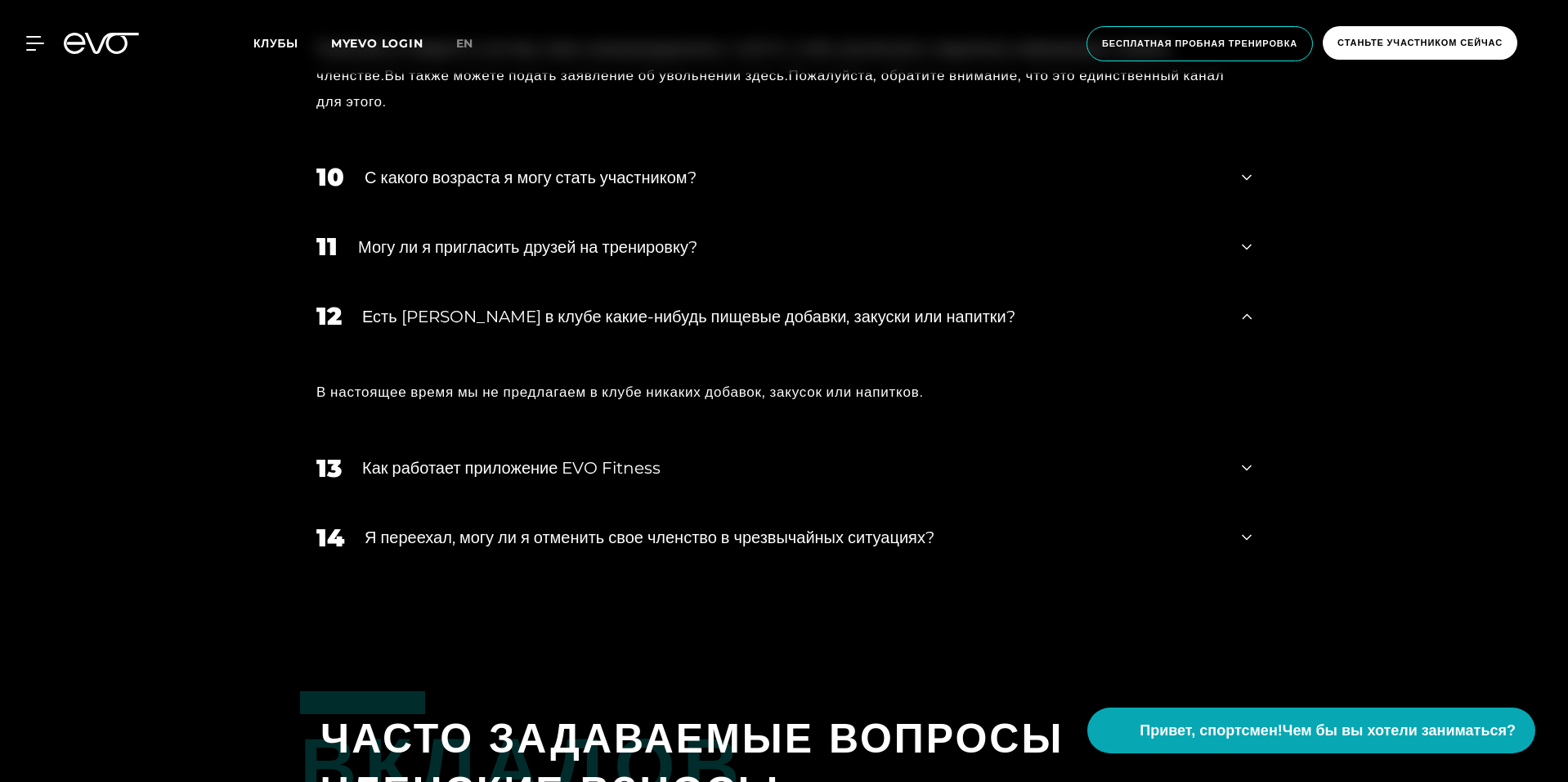
scroll to position [1963, 0]
click at [641, 535] on ya-tr-span "Я переехал, могу ли я отменить свое членство в чрезвычайных ситуациях?" at bounding box center [649, 536] width 569 height 19
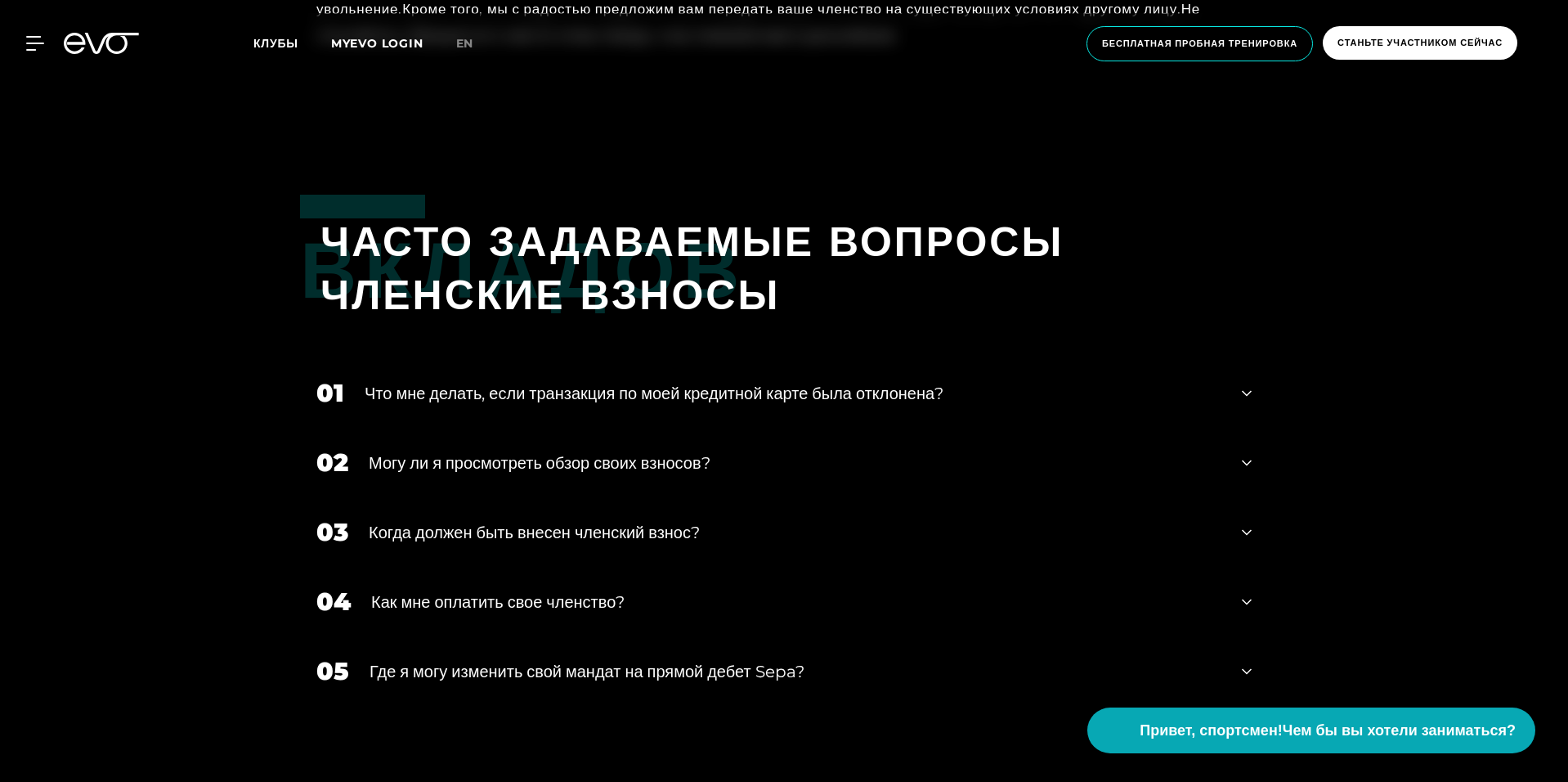
scroll to position [2699, 0]
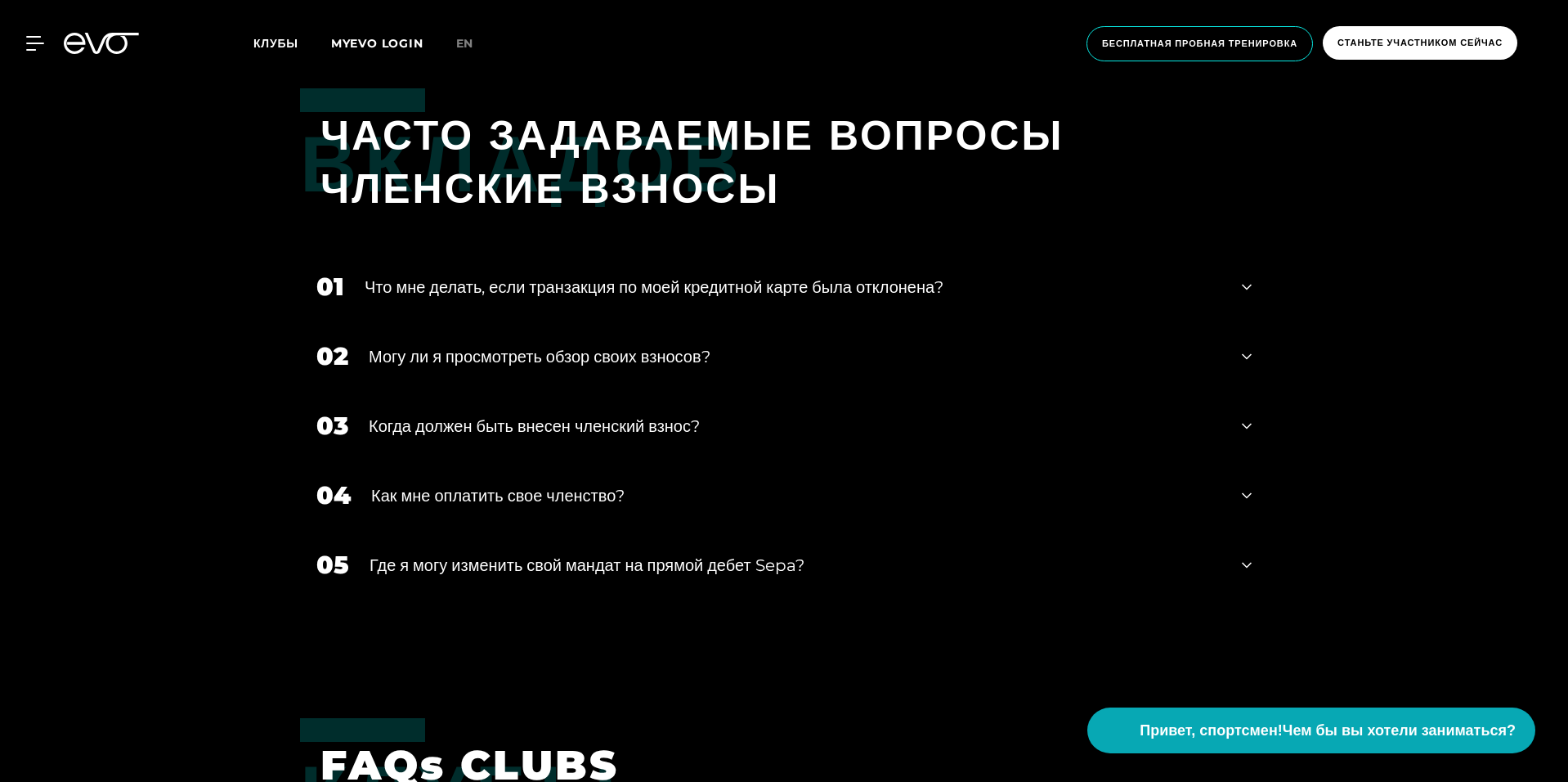
click at [221, 459] on div "Вкладов ЧАСТО ЗАДАВАЕМЫЕ ВОПРОСЫ ЧЛЕНСКИЕ ВЗНОСЫ 01 Что мне делать, если транза…" at bounding box center [784, 384] width 1568 height 593
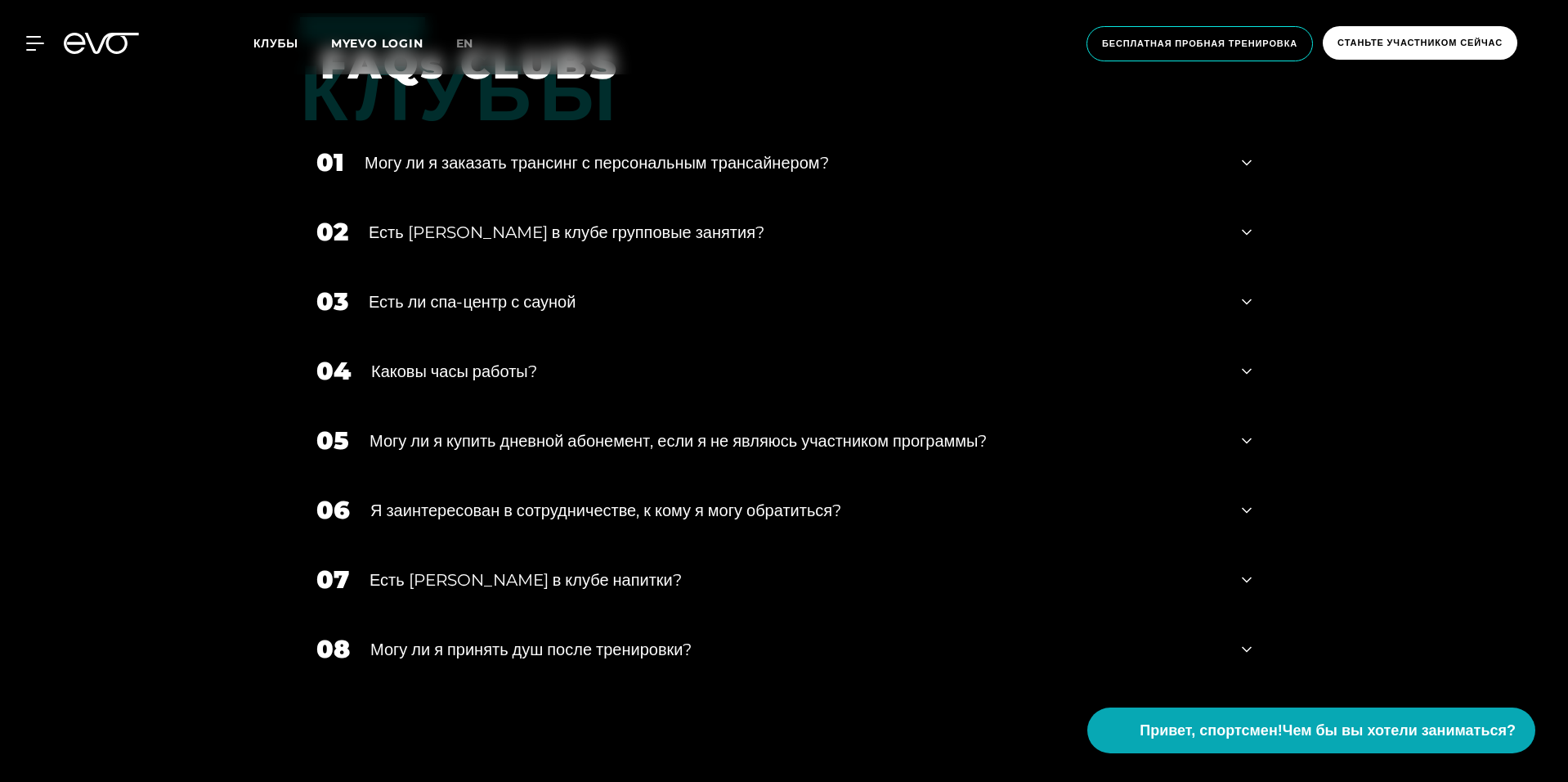
scroll to position [3434, 0]
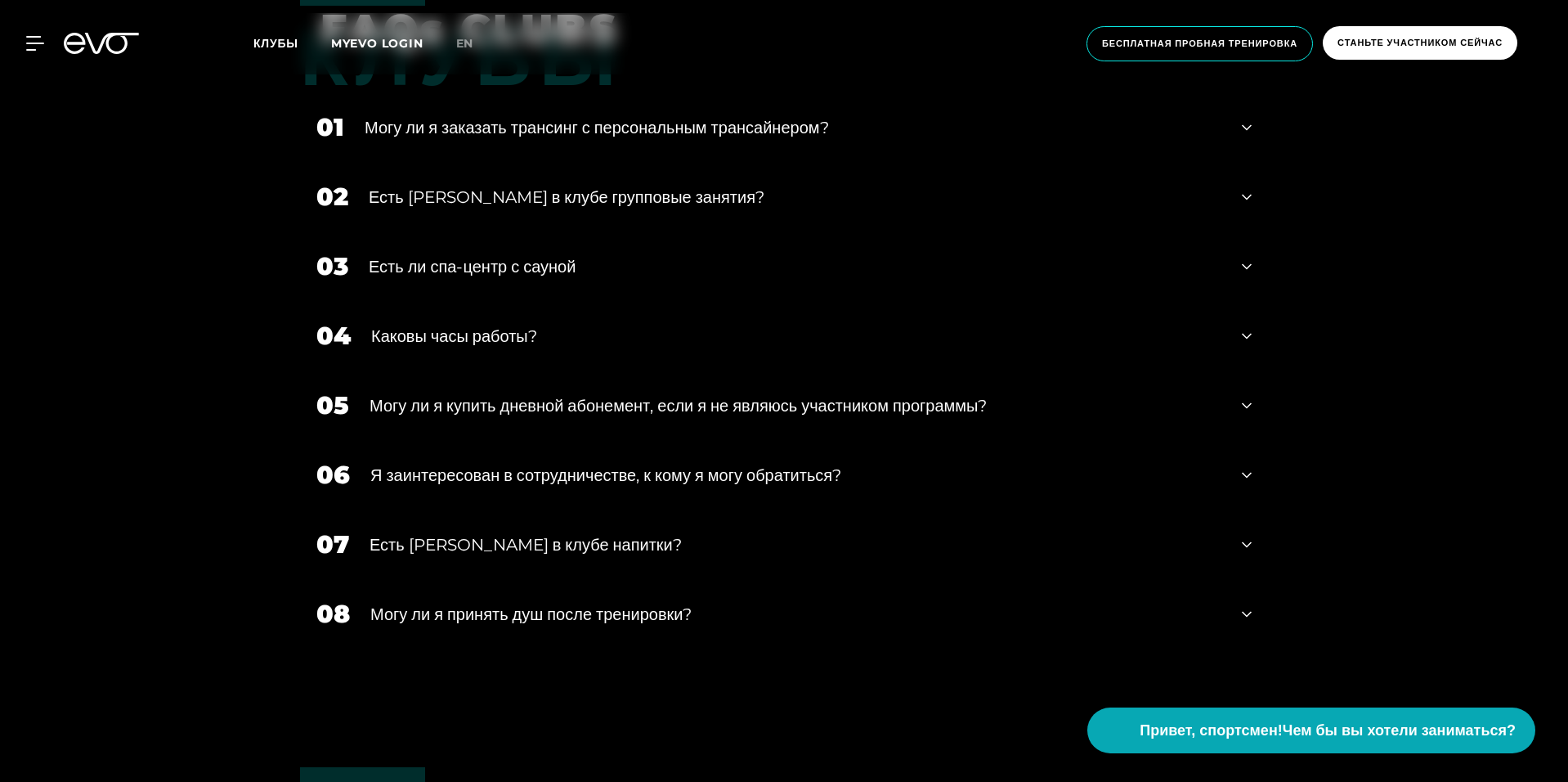
click at [475, 617] on ya-tr-span "Могу ли я принять душ после тренировки?" at bounding box center [530, 613] width 321 height 19
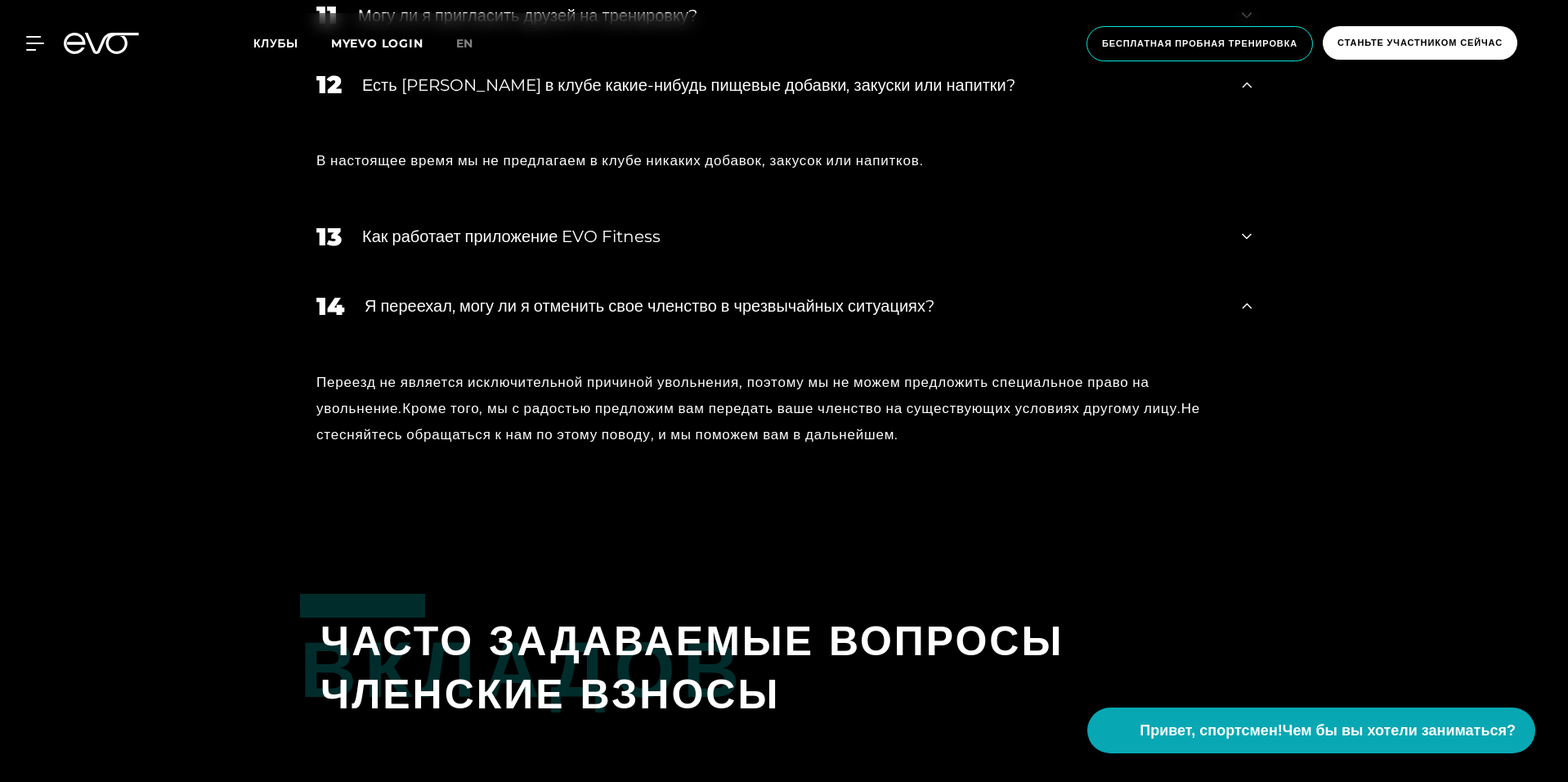
scroll to position [2045, 0]
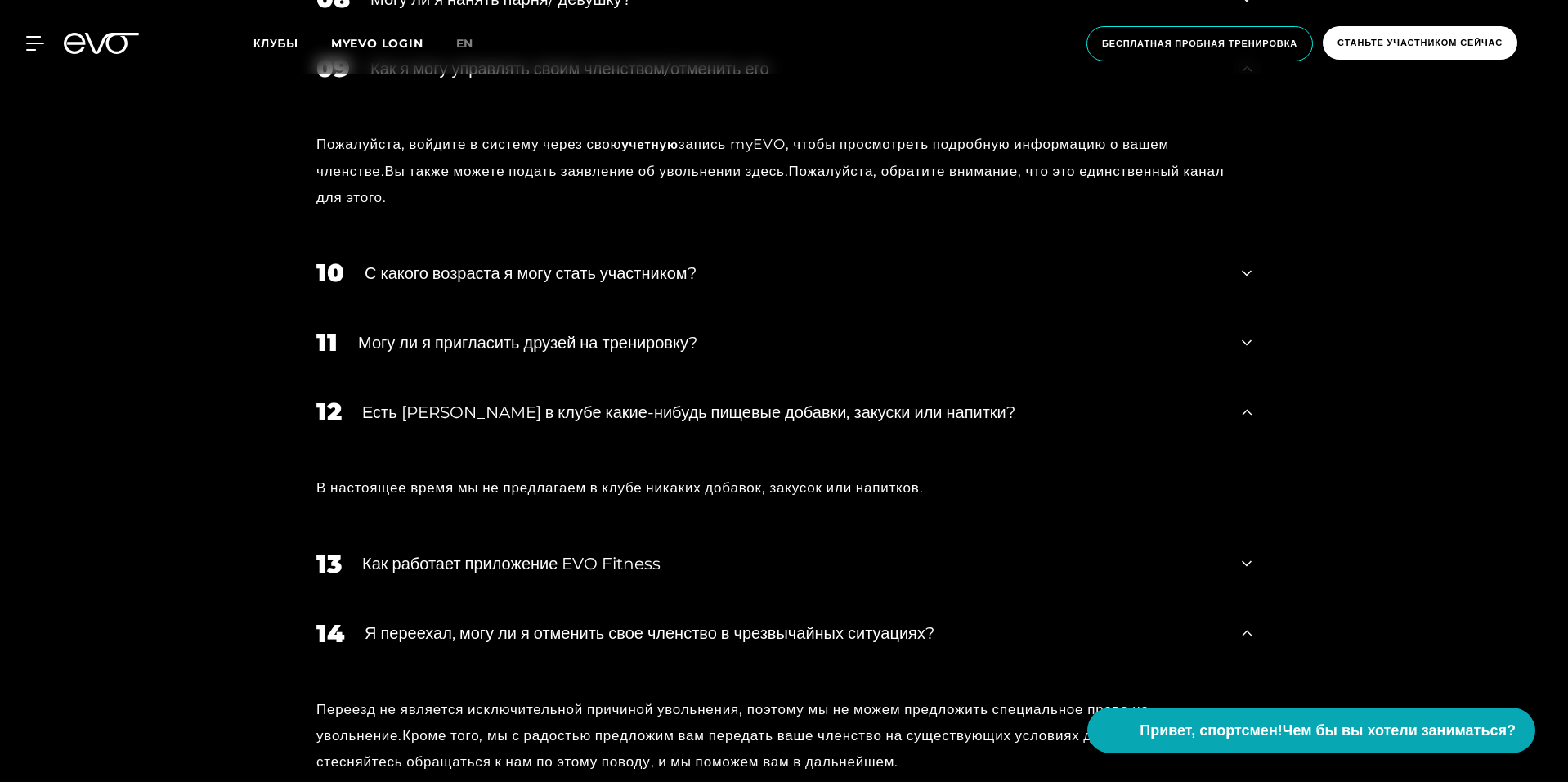
scroll to position [1717, 0]
